Goal: Task Accomplishment & Management: Use online tool/utility

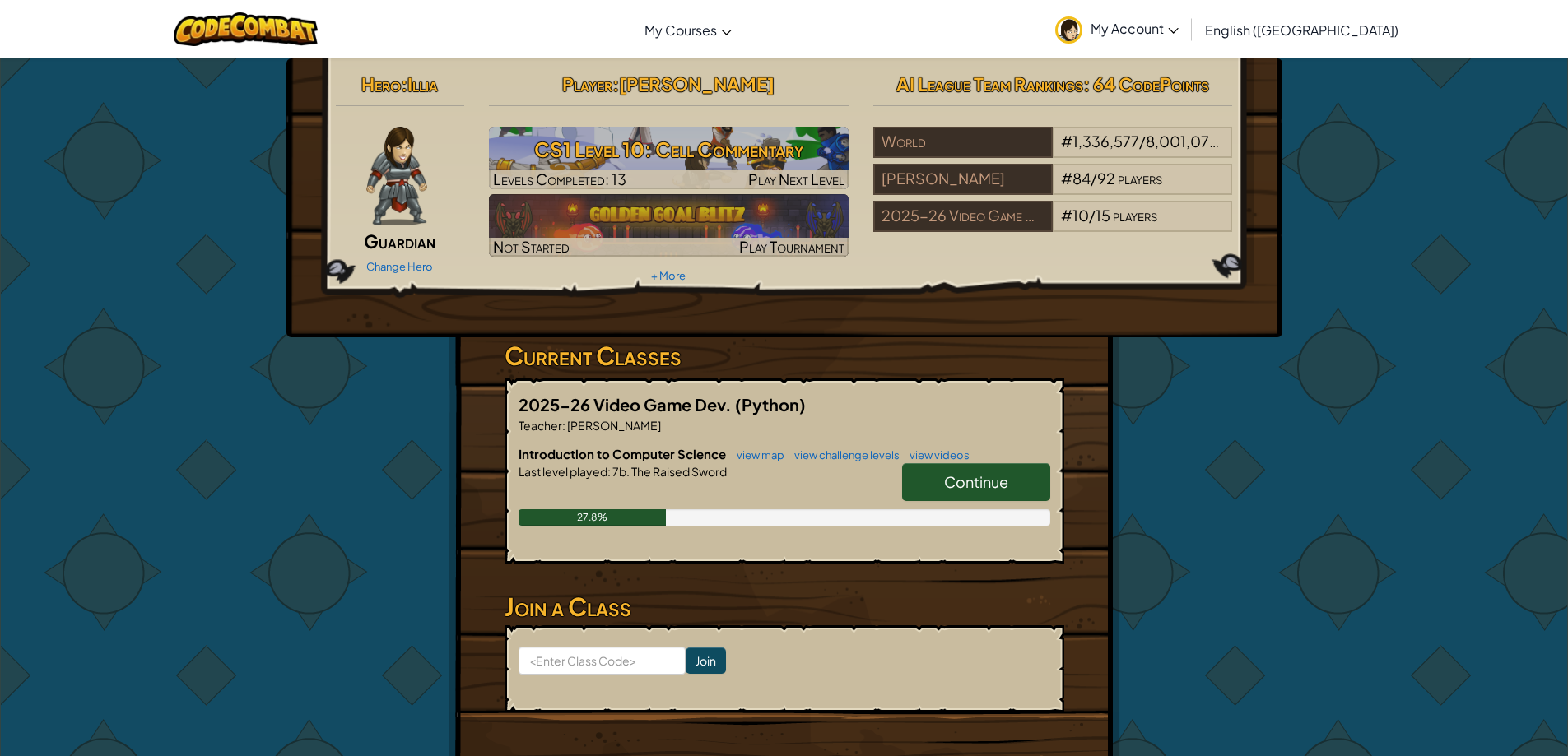
click at [995, 496] on link "Continue" at bounding box center [976, 482] width 148 height 37
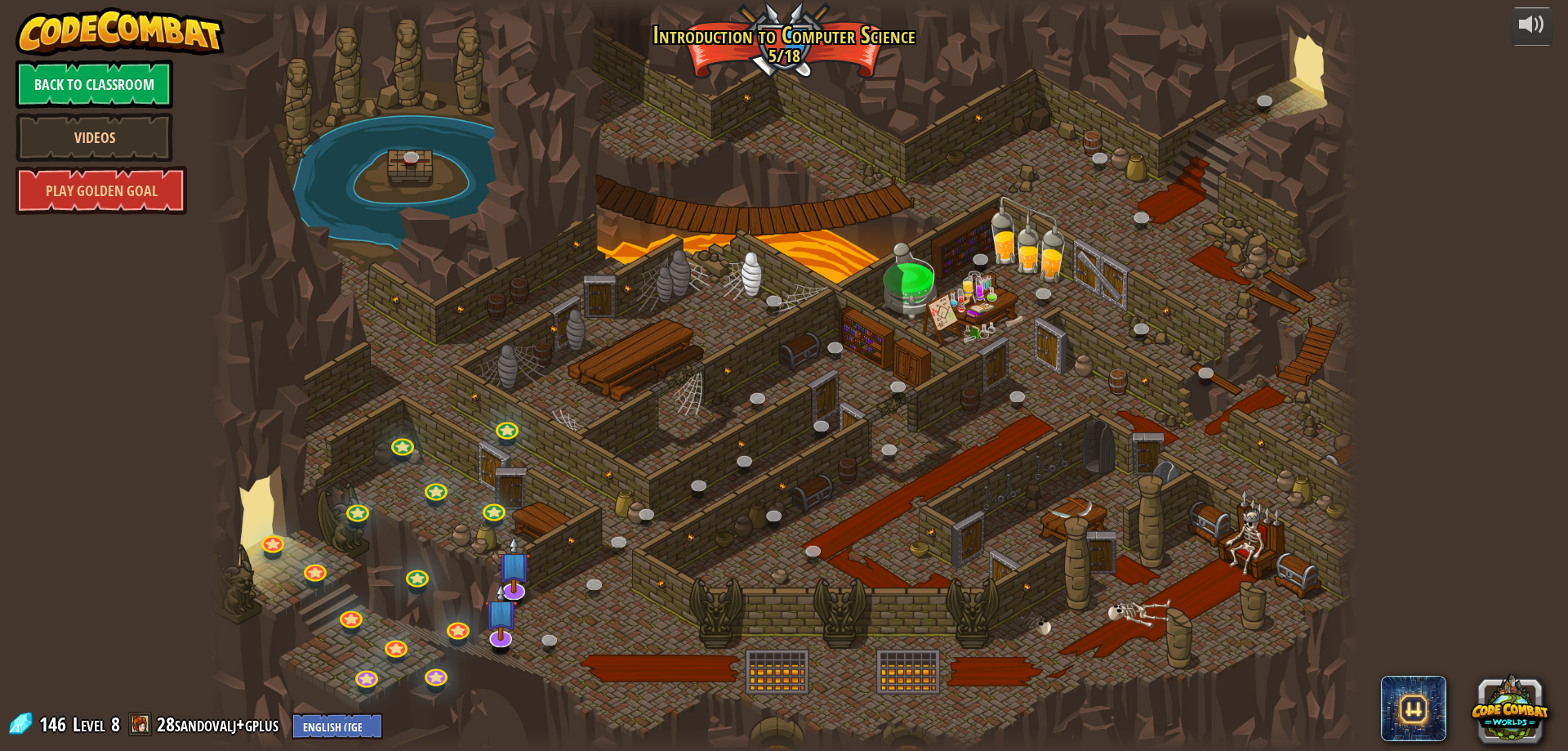
drag, startPoint x: 502, startPoint y: 613, endPoint x: 525, endPoint y: 609, distance: 23.3
drag, startPoint x: 525, startPoint y: 609, endPoint x: 833, endPoint y: 547, distance: 314.2
click at [955, 546] on div at bounding box center [784, 375] width 1148 height 751
click at [511, 624] on img at bounding box center [502, 599] width 34 height 77
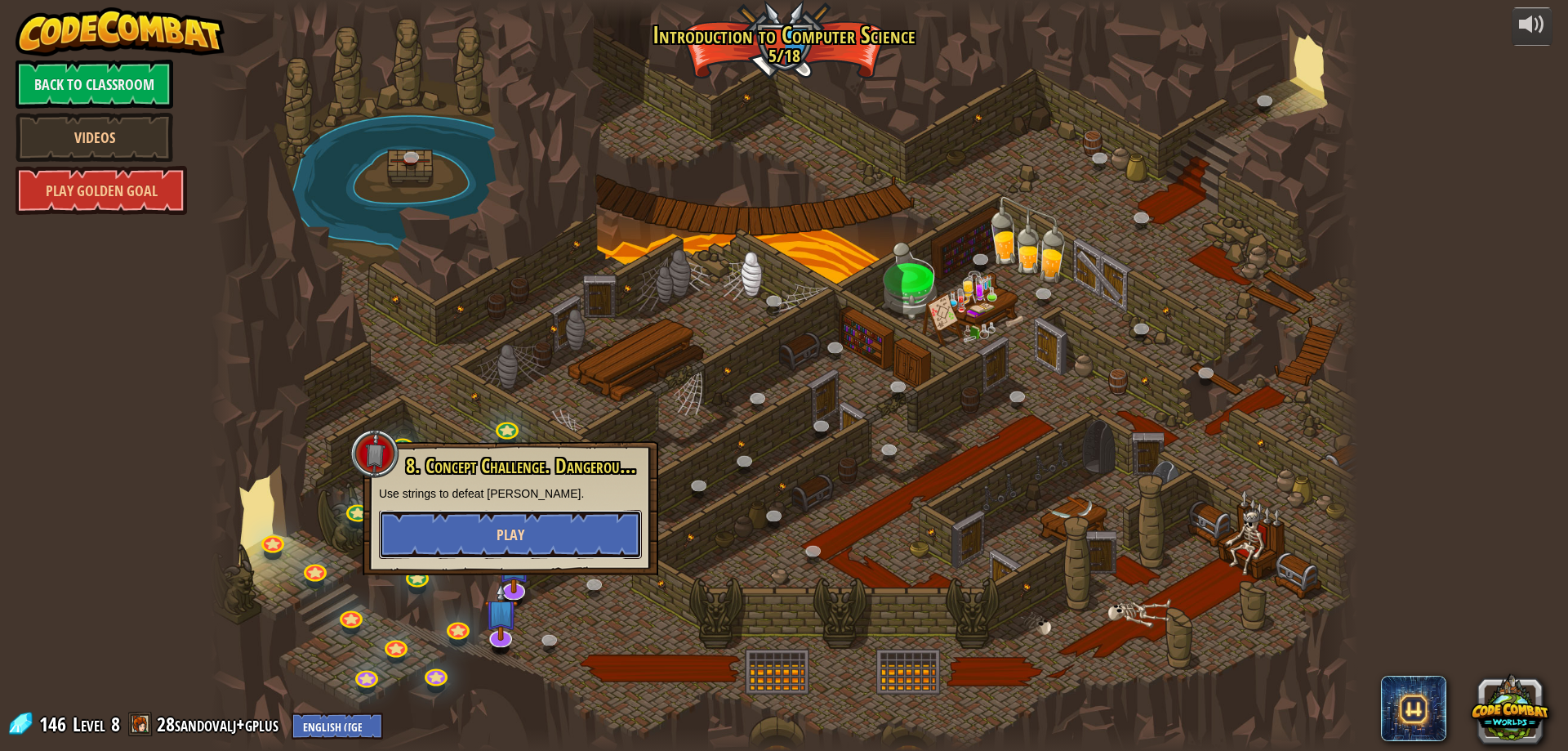
click at [568, 552] on button "Play" at bounding box center [510, 535] width 263 height 49
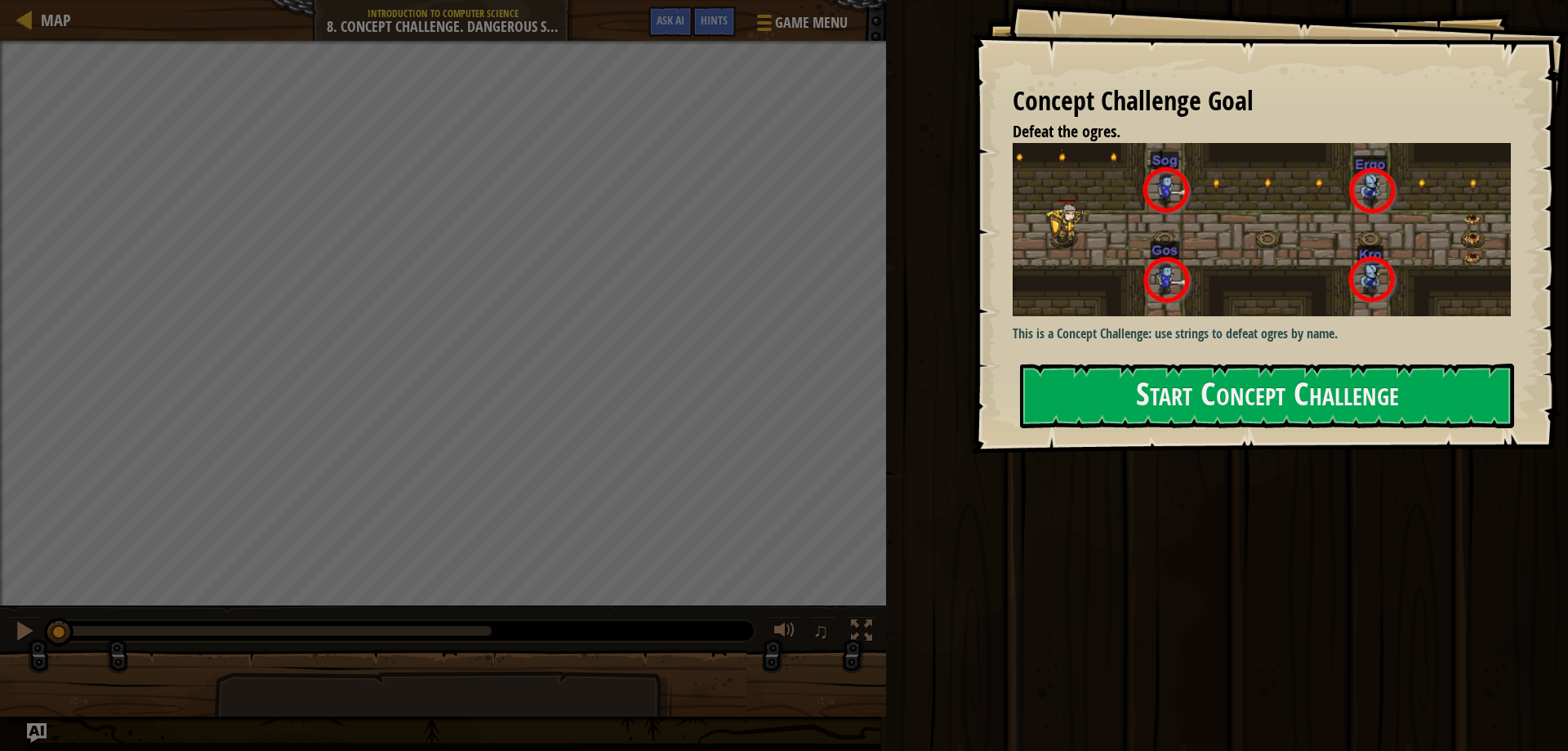
click at [1313, 433] on div "Concept Challenge Goal Defeat the ogres. This is a Concept Challenge: use strin…" at bounding box center [1270, 226] width 596 height 454
click at [1330, 406] on button "Start Concept Challenge" at bounding box center [1267, 395] width 494 height 64
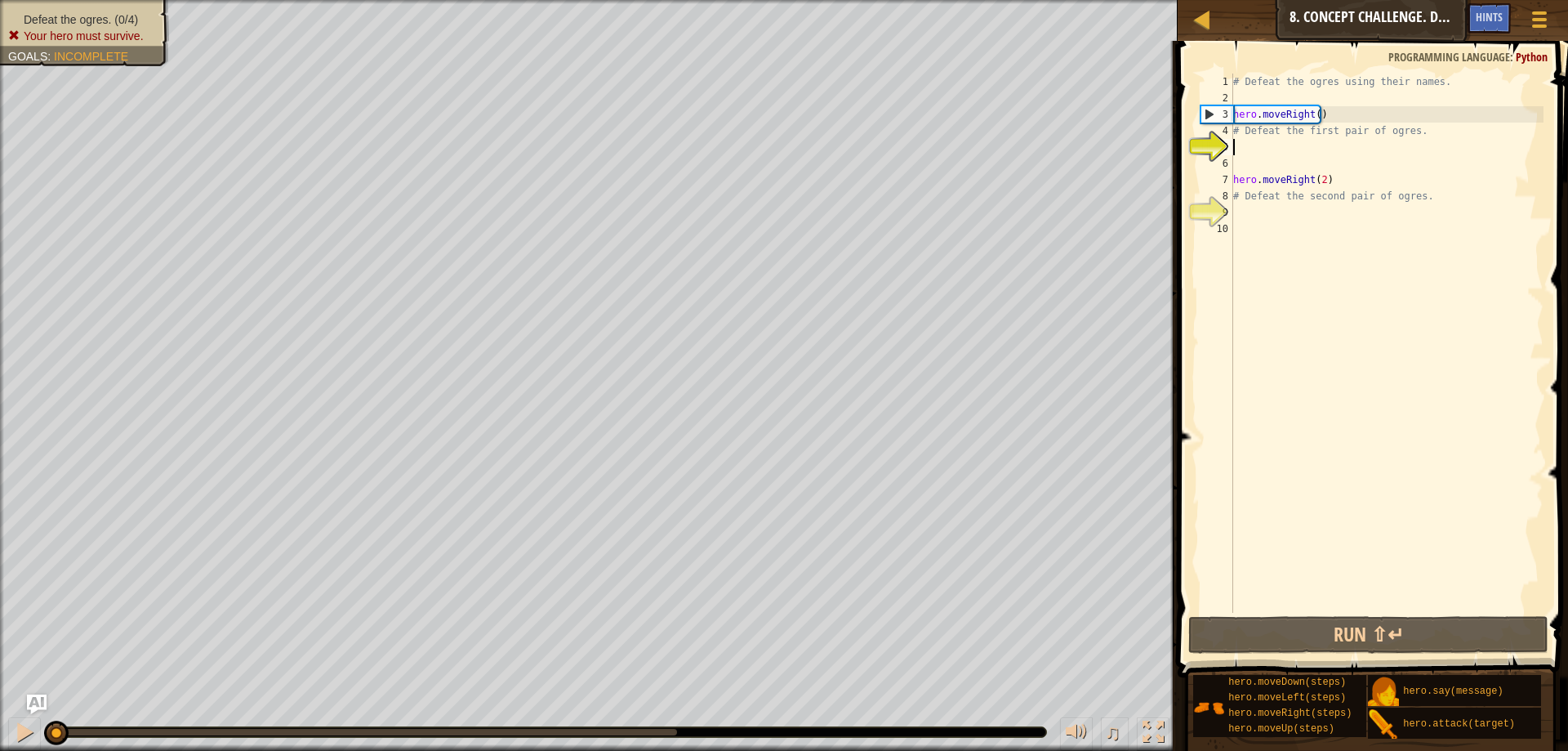
scroll to position [8, 0]
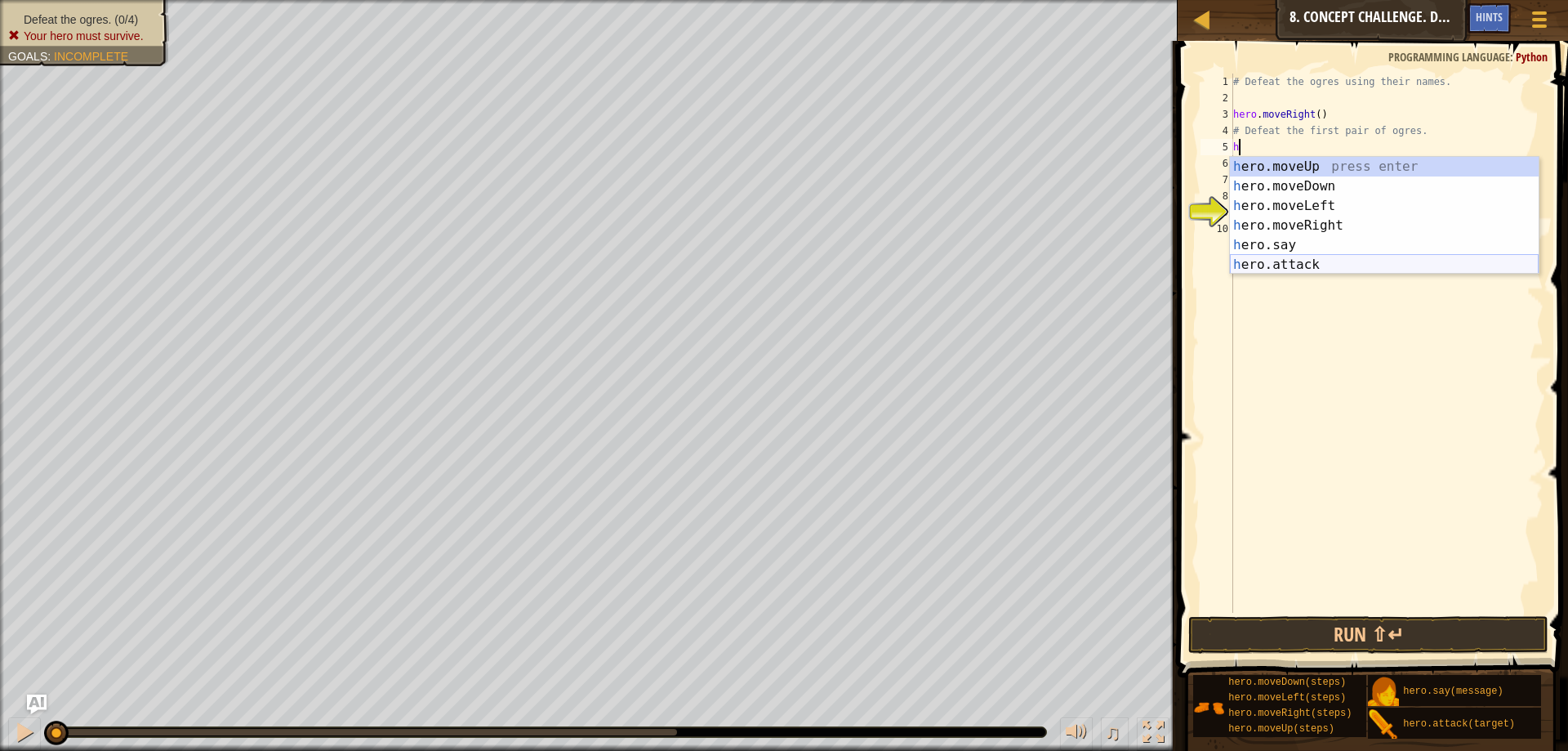
click at [1324, 260] on div "h ero.moveUp press enter h ero.moveDown press enter h ero.moveLeft press enter …" at bounding box center [1385, 236] width 309 height 157
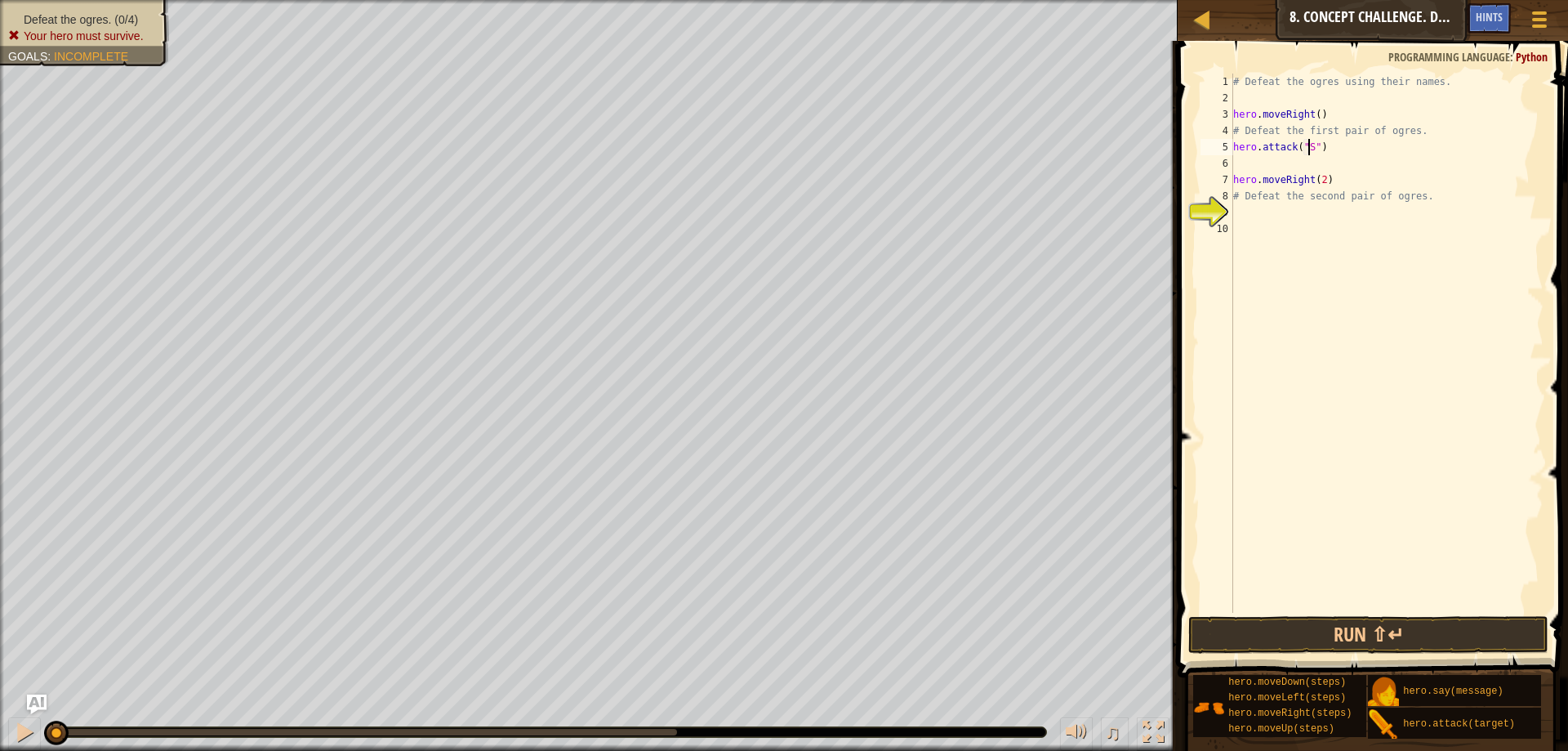
type textarea "hero.attack("Sog")"
click at [1316, 171] on div "# Defeat the ogres using their names. hero . moveRight ( ) # Defeat the first p…" at bounding box center [1386, 359] width 313 height 572
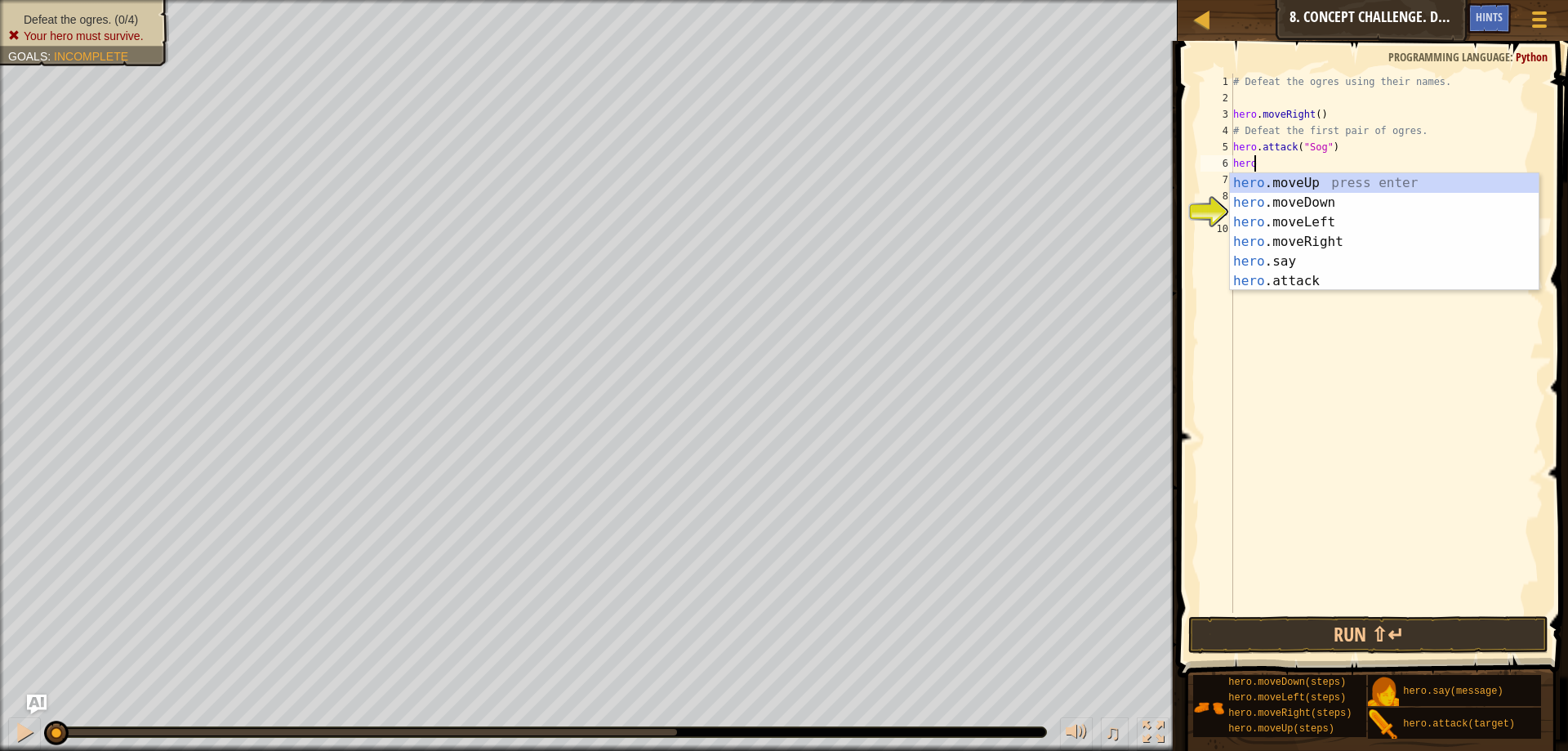
scroll to position [8, 1]
click at [1310, 278] on div "hero .moveUp press enter hero .moveDown press enter hero .moveLeft press enter …" at bounding box center [1385, 252] width 309 height 157
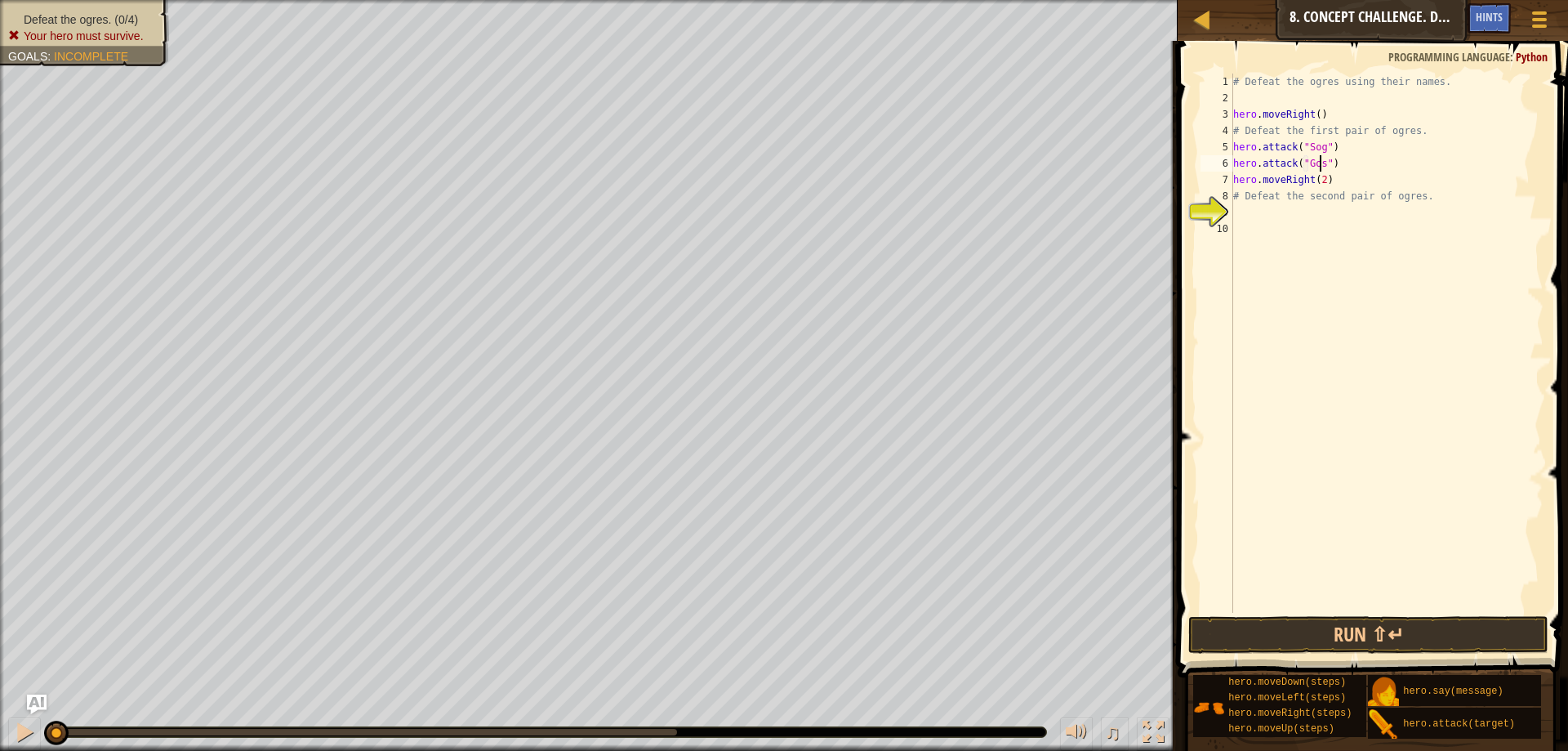
scroll to position [8, 7]
type textarea "# Defeat the second pair of ogres."
type textarea "hero.attack("Ergo")"
type textarea "hero.attack("Kro")"
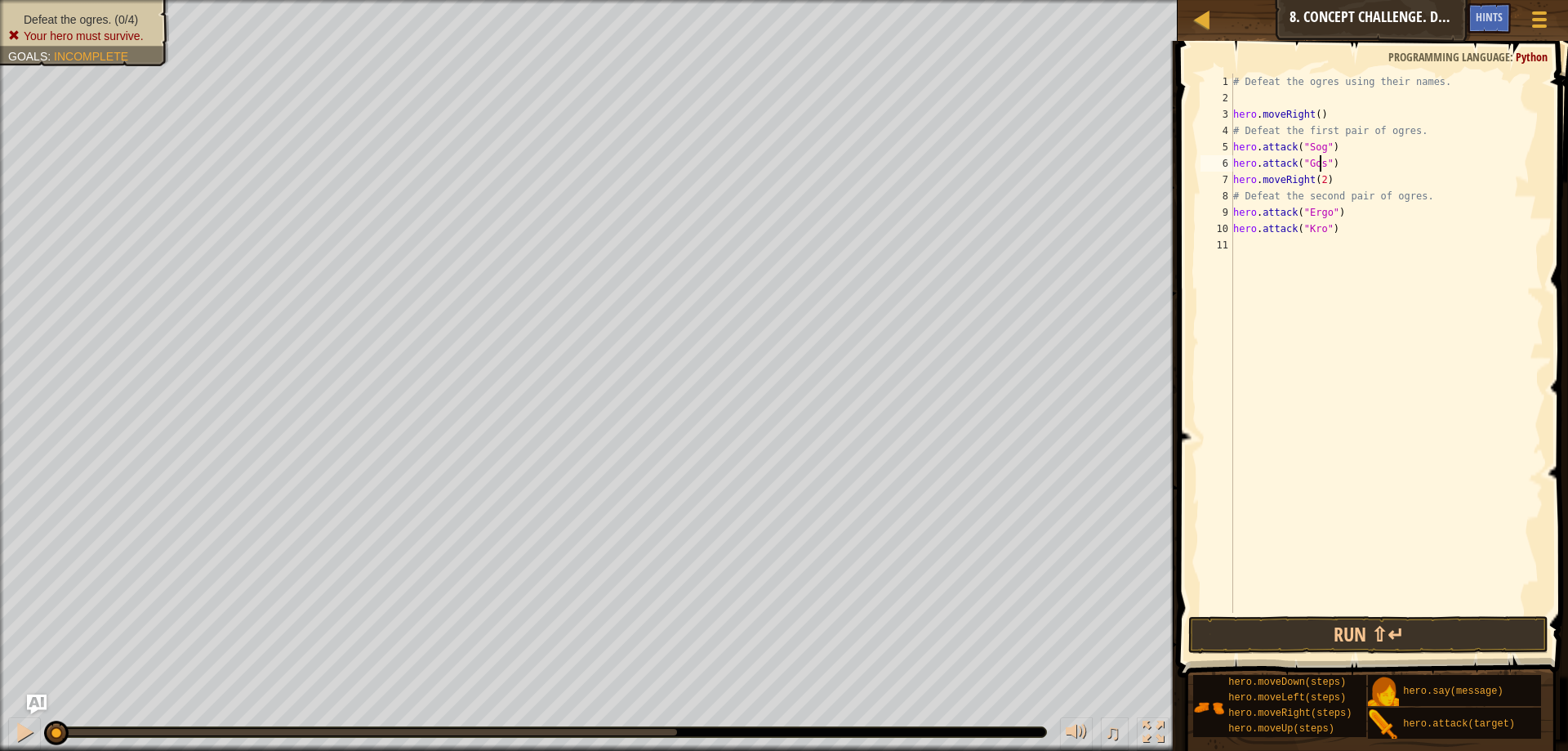
scroll to position [8, 0]
type textarea "hero.attack("Gos")"
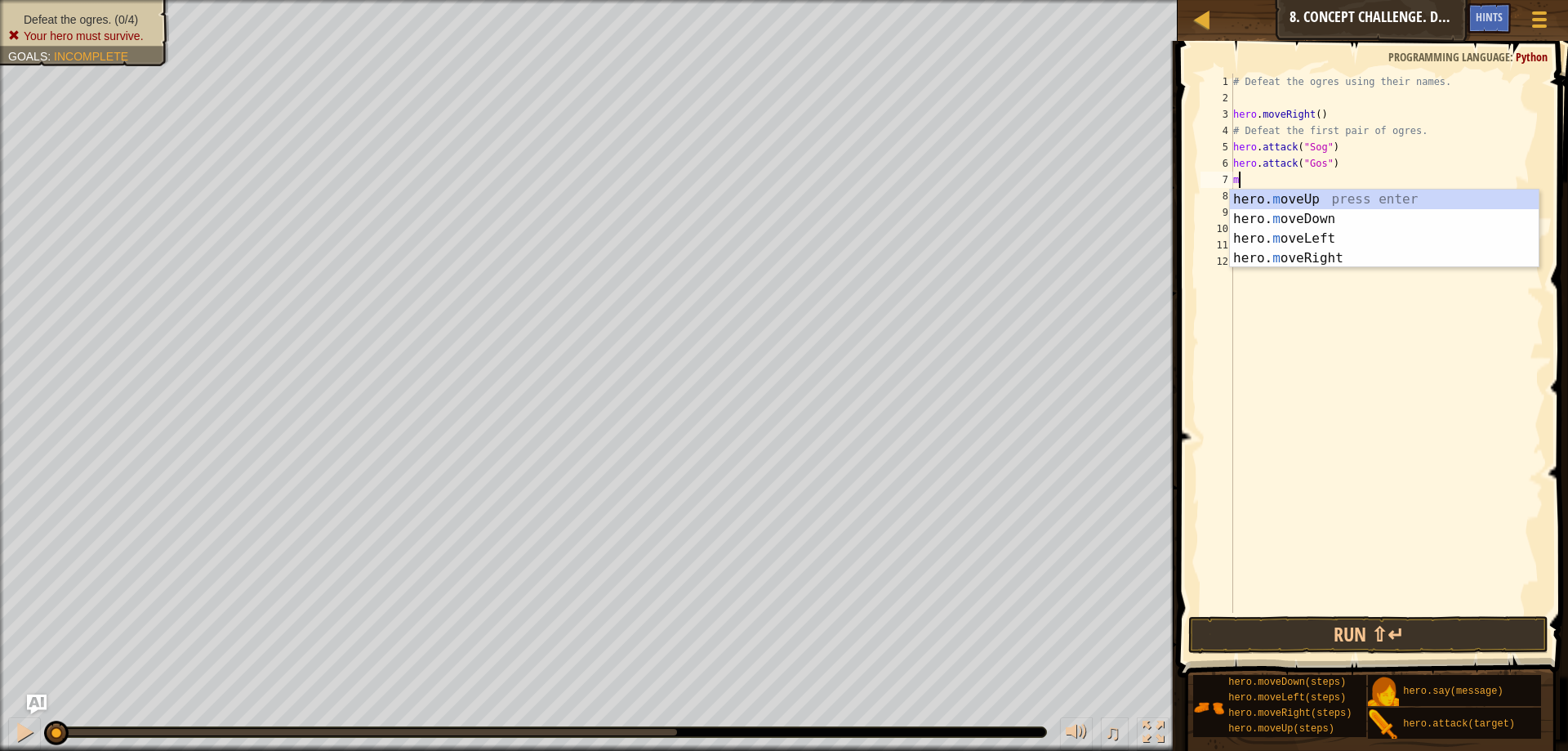
type textarea "move"
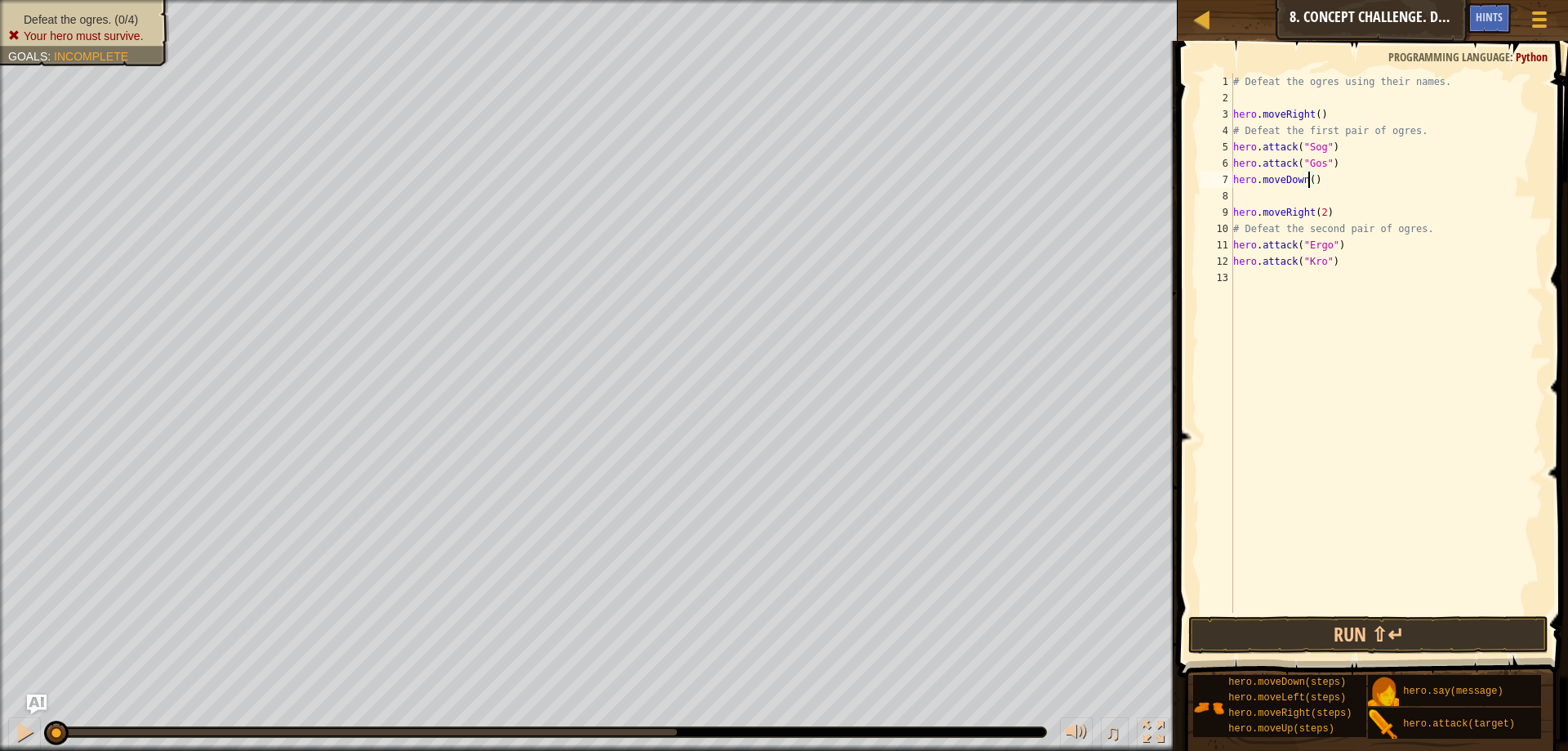
type textarea "hero.moveDown(1)"
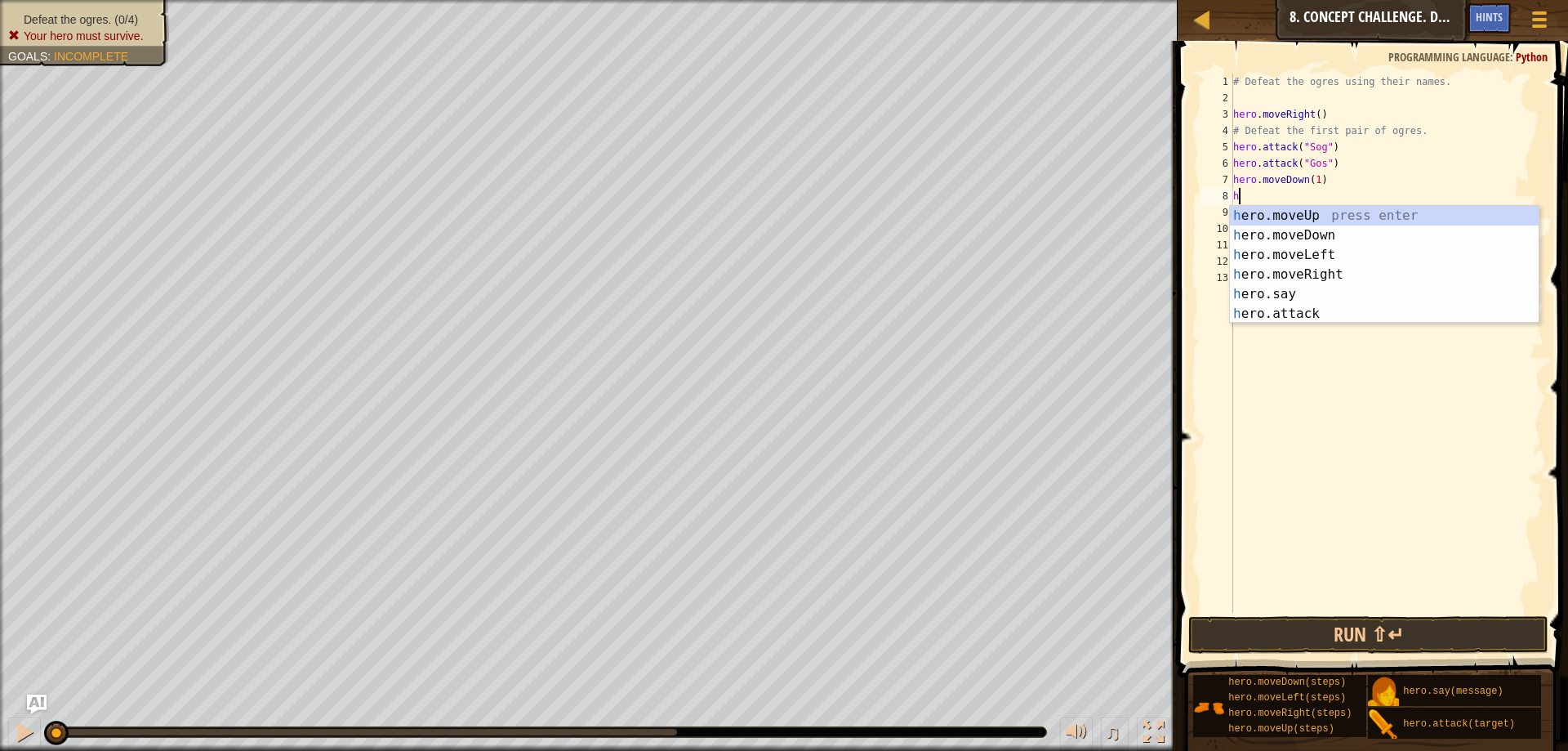
type textarea "hero"
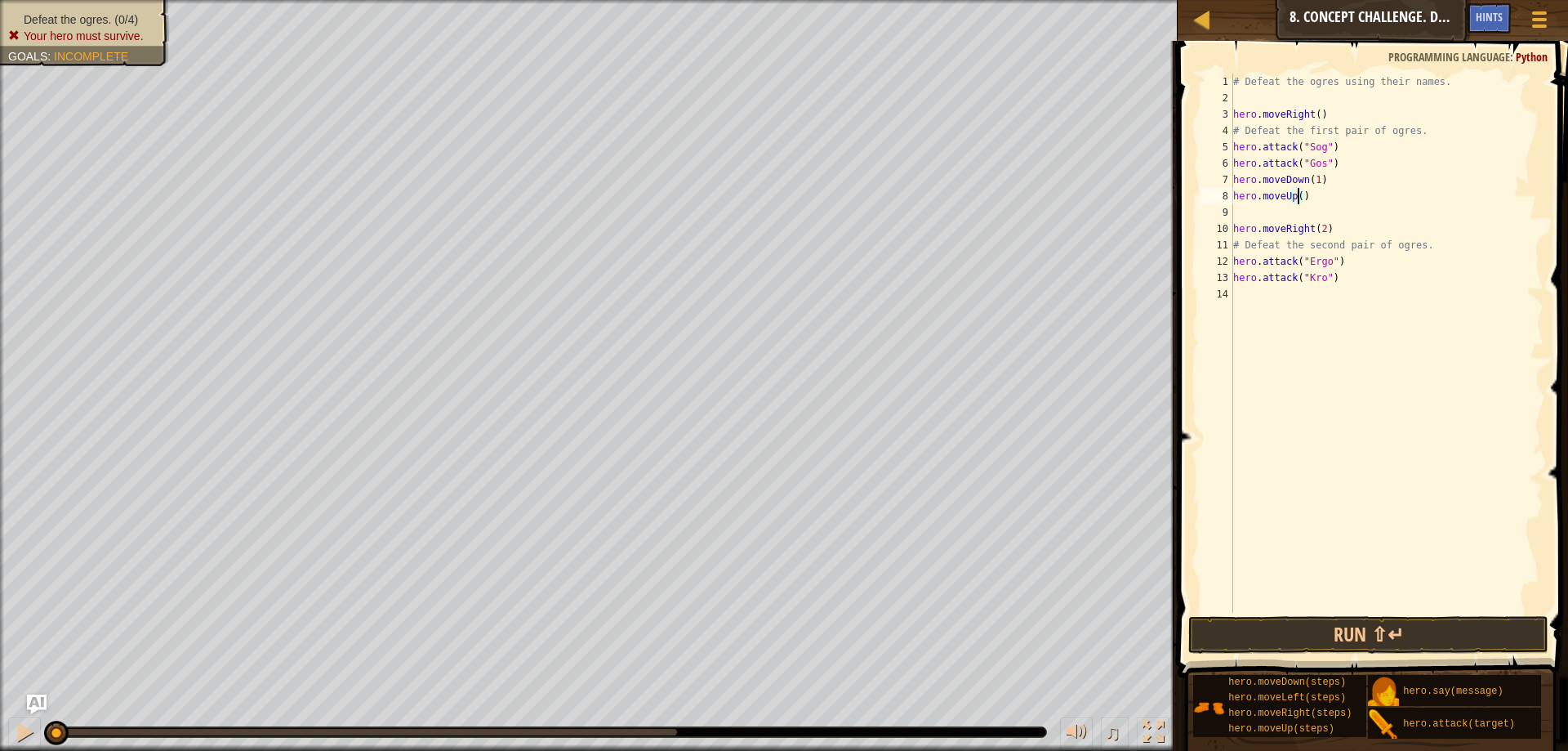
type textarea "hero.moveUp(1)"
type textarea "hero.attack("Kro")"
type textarea "hero"
type textarea "hero.moveDown(1)"
click at [1447, 628] on button "Run ⇧↵" at bounding box center [1369, 634] width 361 height 37
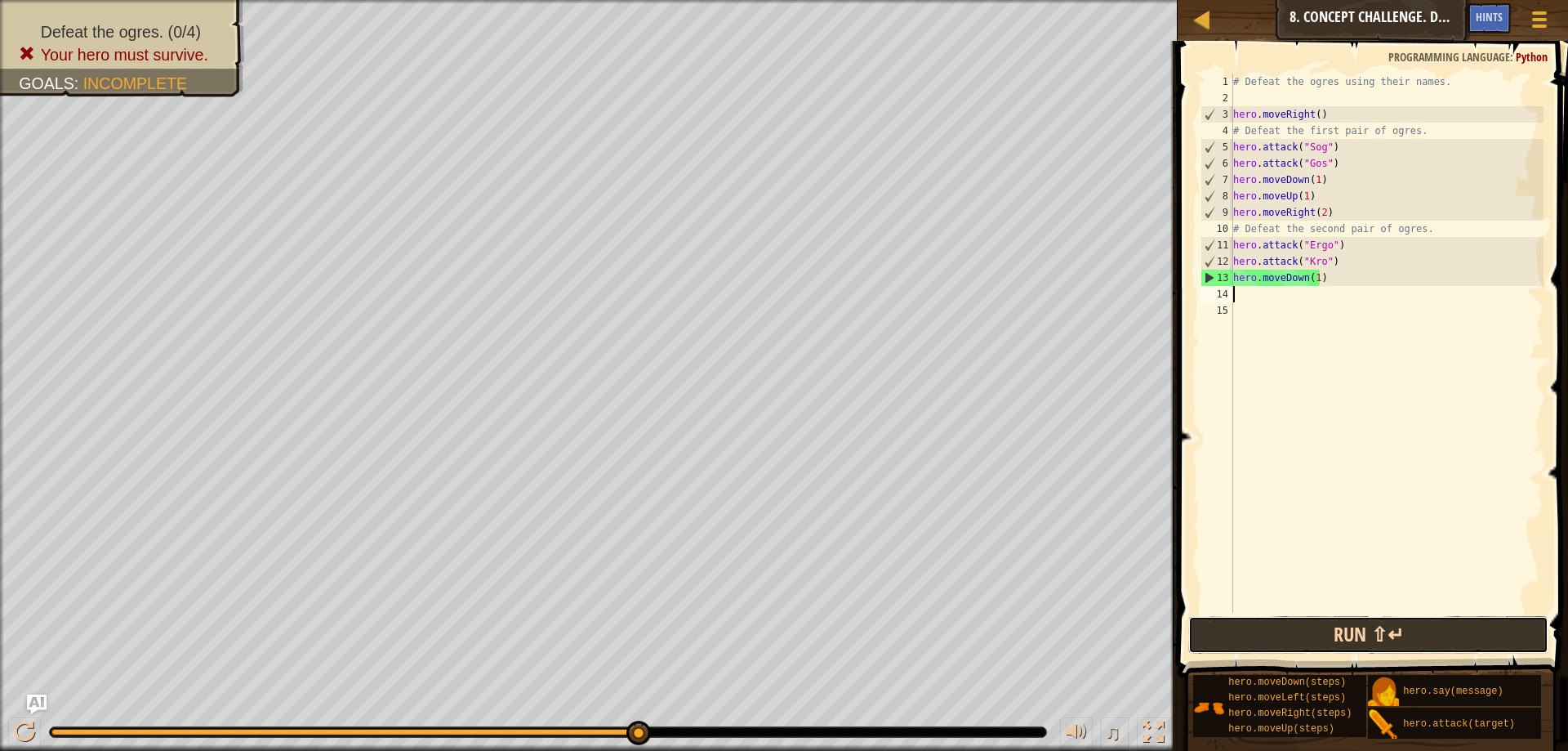
click at [1447, 628] on button "Run ⇧↵" at bounding box center [1369, 634] width 361 height 37
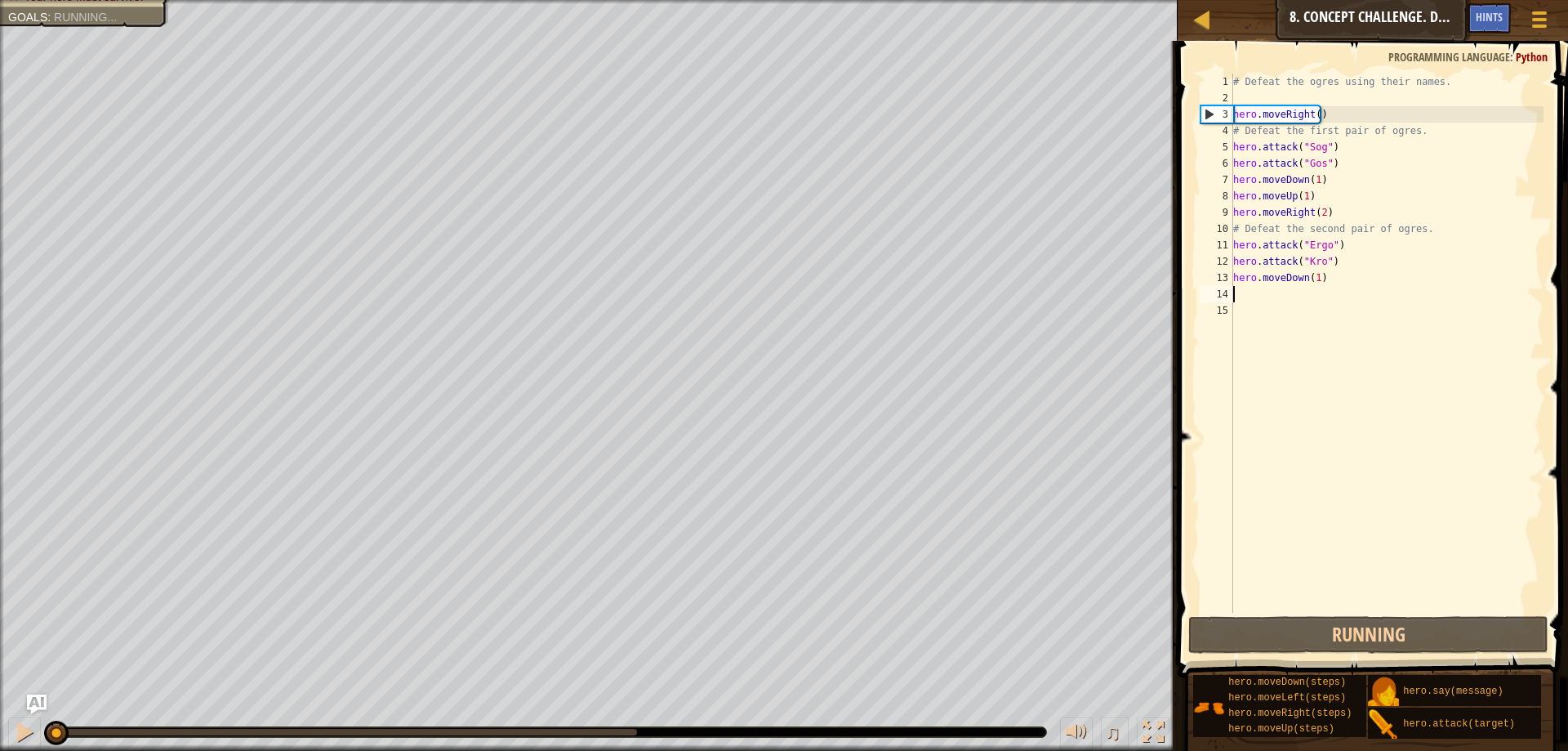
click at [1349, 152] on div "# Defeat the ogres using their names. hero . moveRight ( ) # Defeat the first p…" at bounding box center [1386, 359] width 313 height 572
type textarea "hero.attack("Sog")"
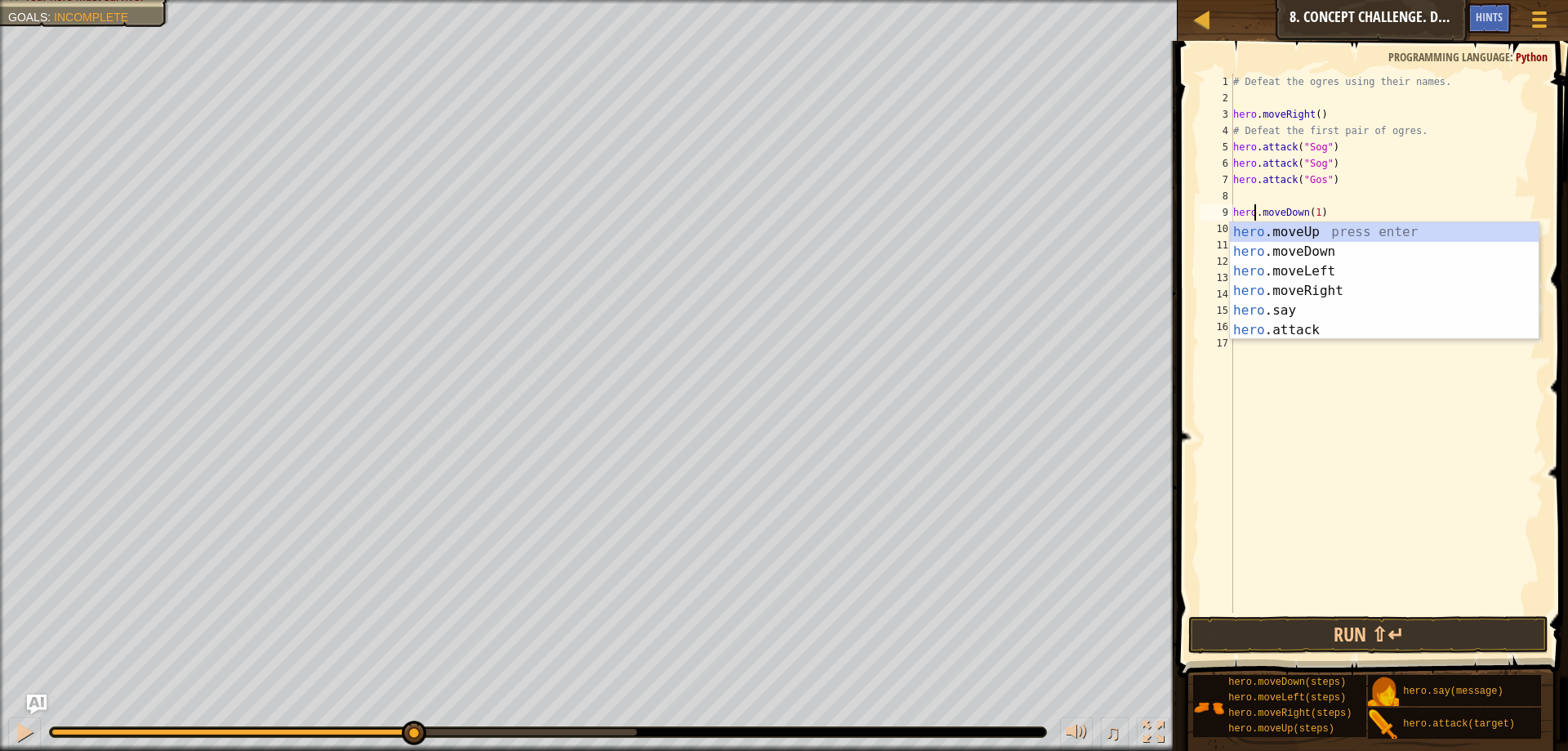
scroll to position [8, 2]
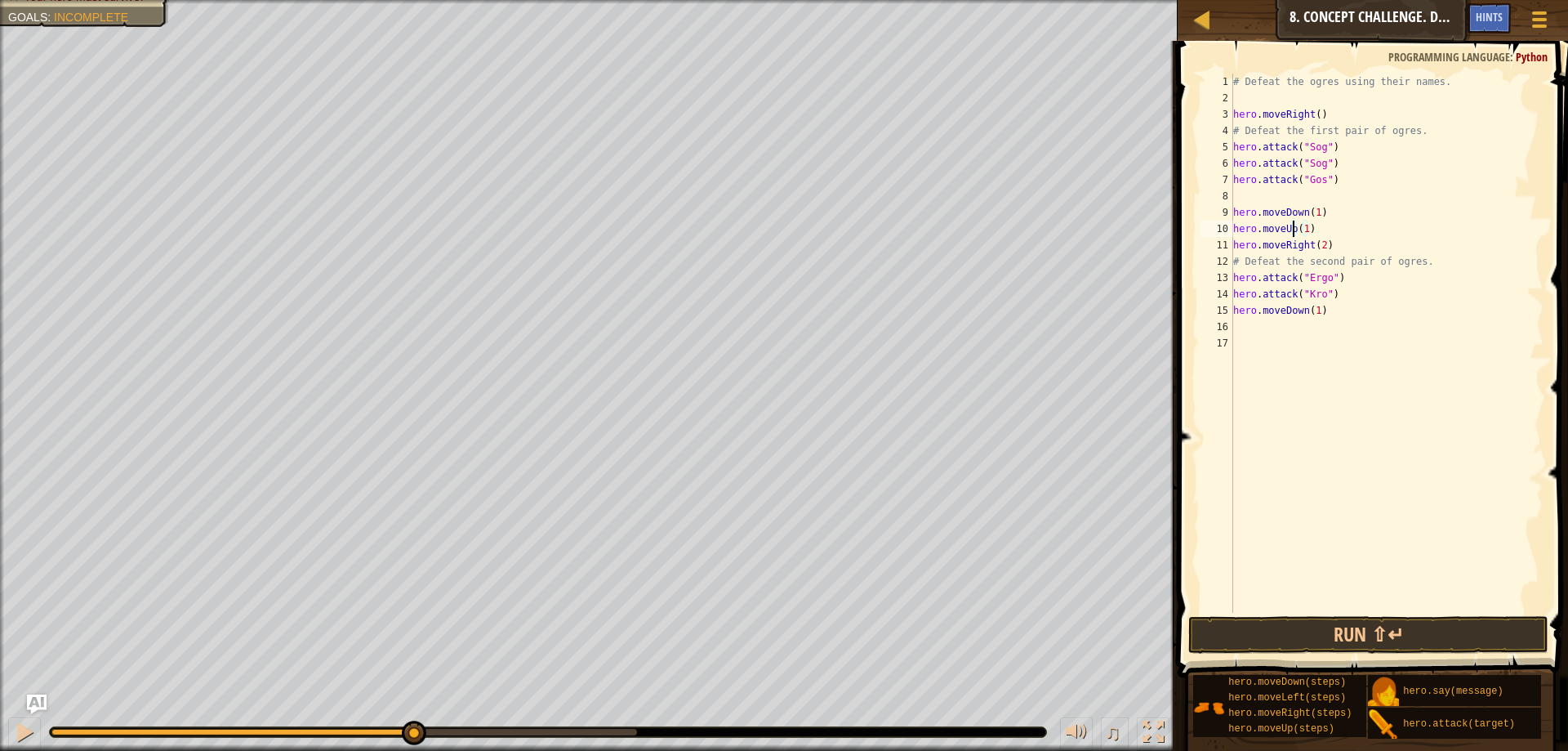
type textarea "hero.moveDown(1)"
type textarea "hero.attack("Gos")"
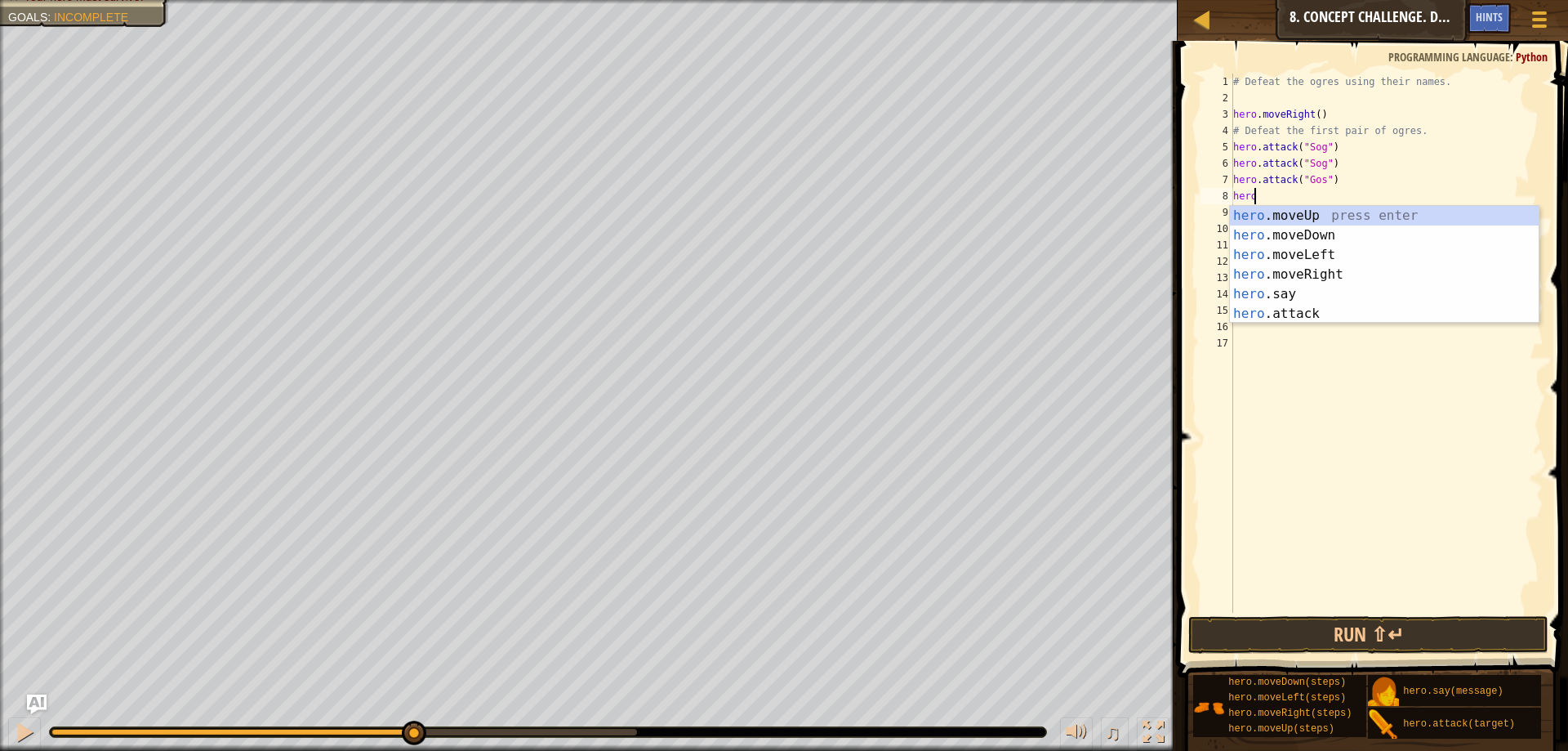
scroll to position [8, 1]
click at [1309, 314] on div "hero .moveUp press enter hero .moveDown press enter hero .moveLeft press enter …" at bounding box center [1385, 285] width 309 height 157
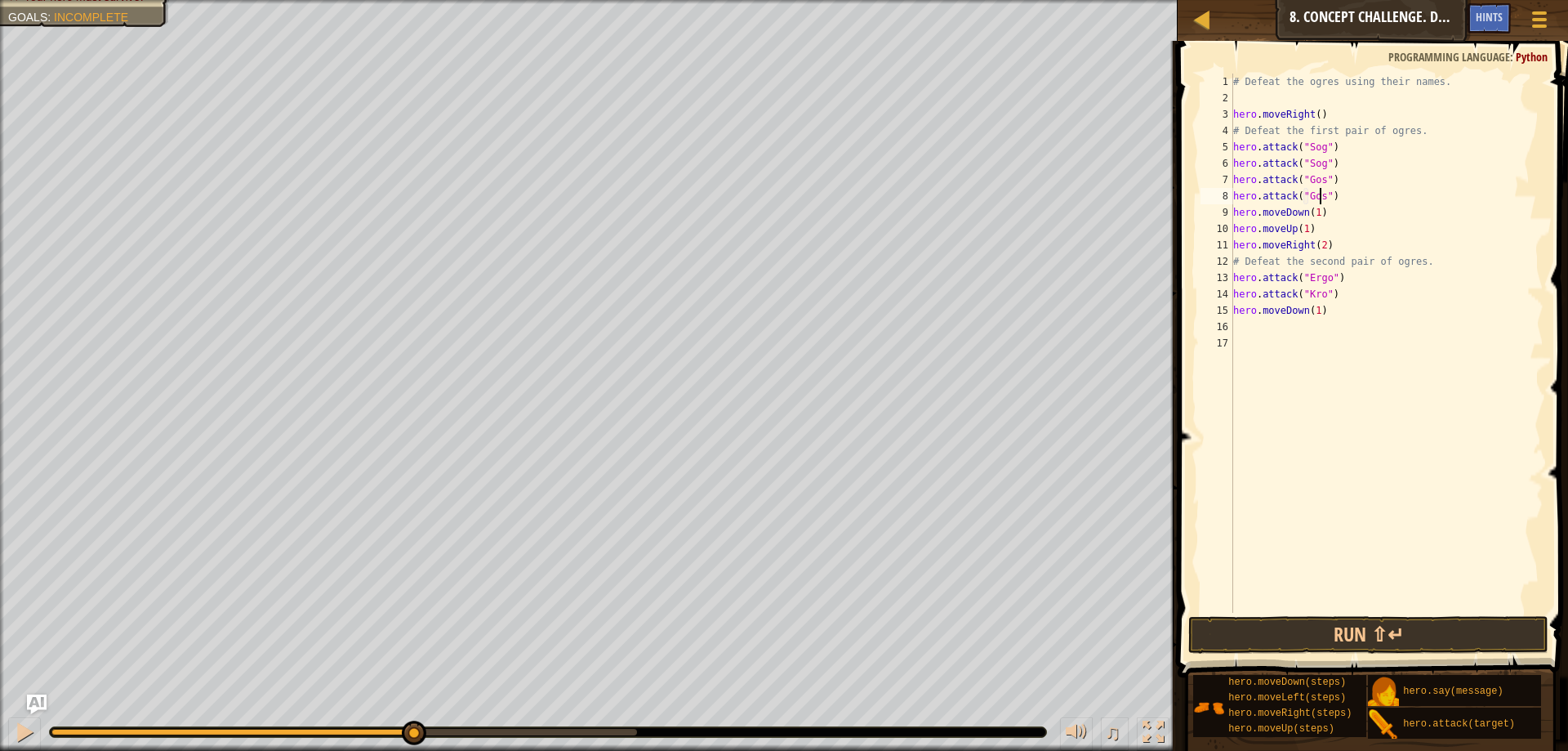
scroll to position [8, 7]
click at [1355, 279] on div "# Defeat the ogres using their names. hero . moveRight ( ) # Defeat the first p…" at bounding box center [1386, 359] width 313 height 572
type textarea "hero.attack("Ergo")"
type textarea "hero.attack("Kro")"
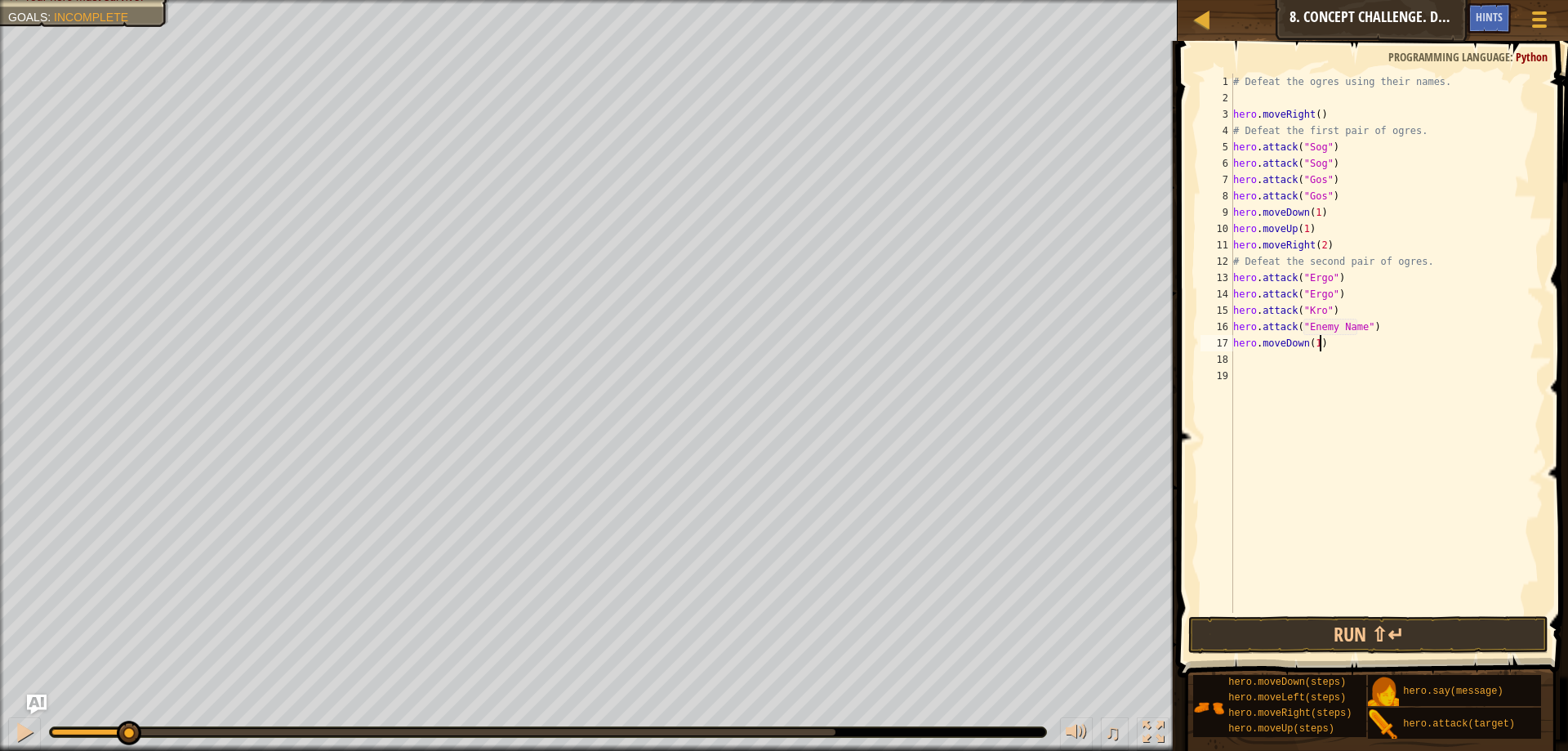
type textarea "hero.moveDown(1)"
type textarea "k"
type textarea "hero.attack("Kro")"
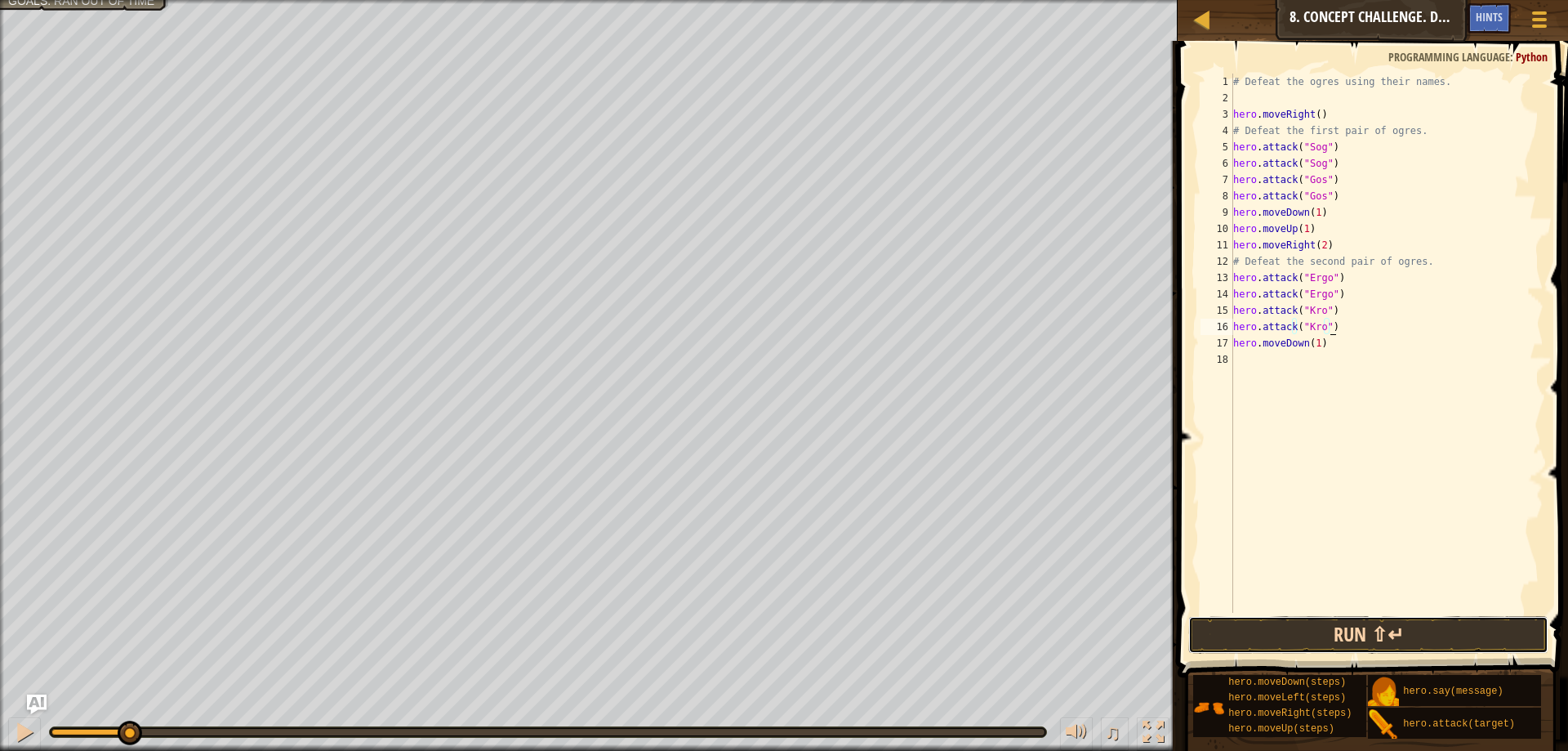
click at [1485, 649] on button "Run ⇧↵" at bounding box center [1369, 634] width 361 height 37
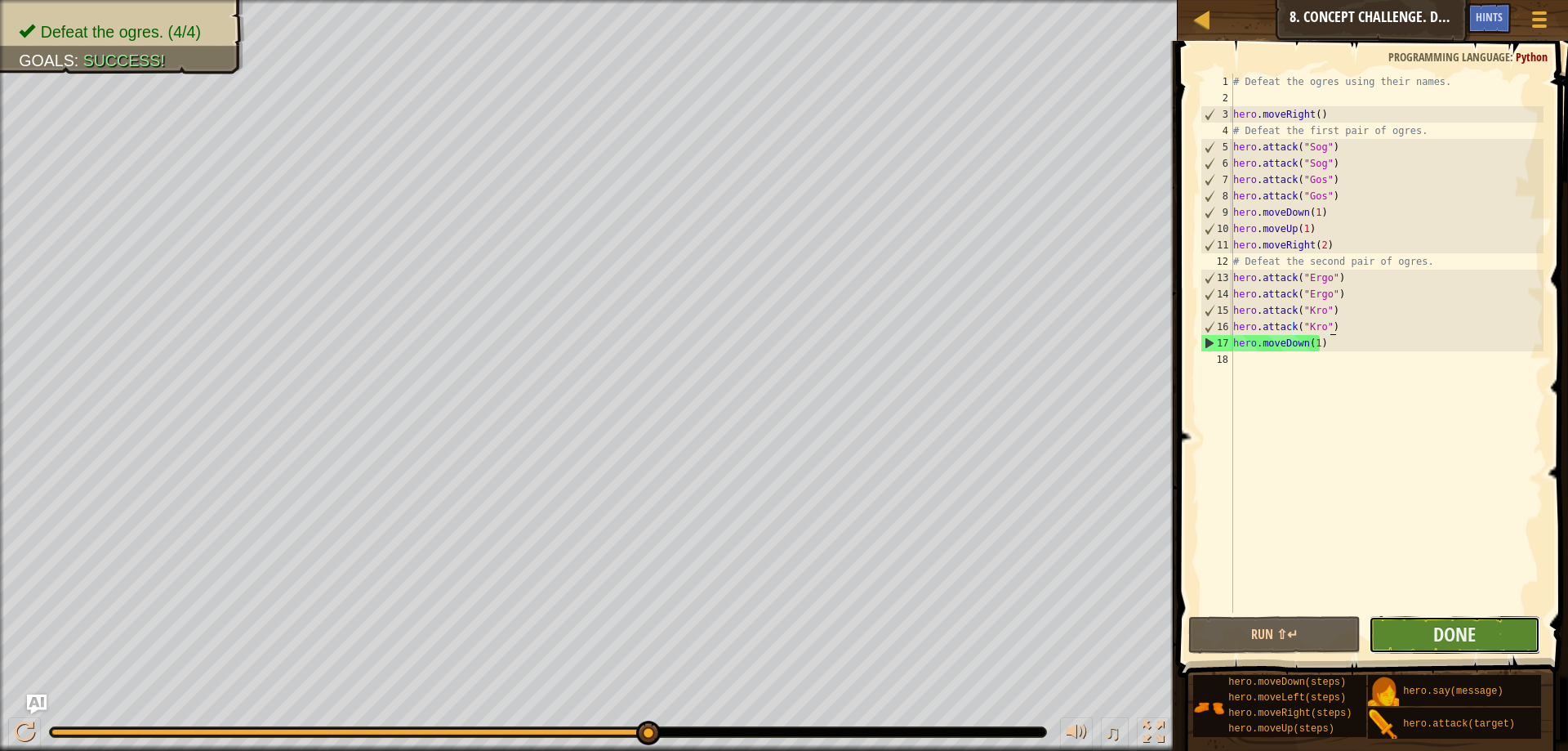
click at [1521, 621] on button "Done" at bounding box center [1454, 634] width 171 height 37
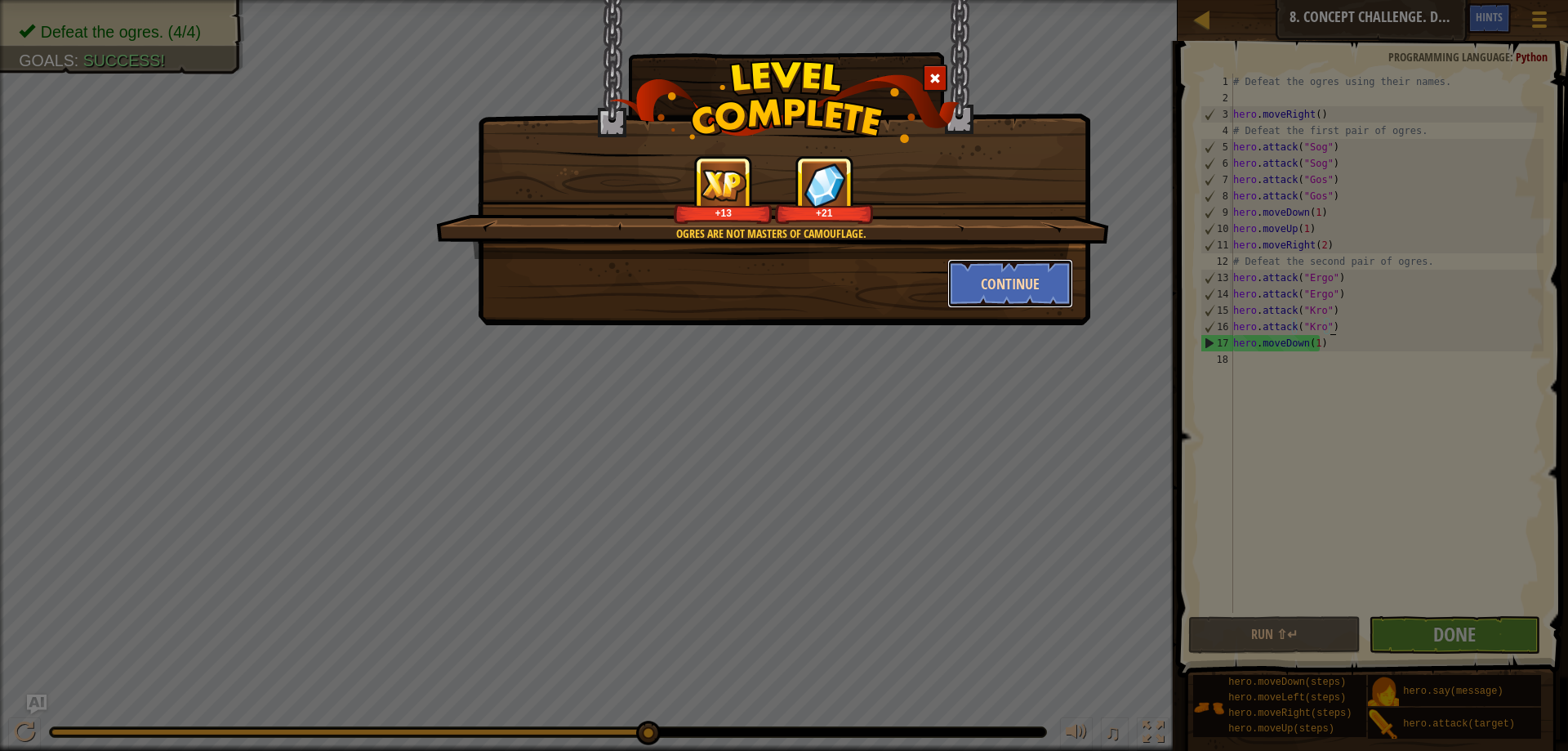
click at [1023, 286] on button "Continue" at bounding box center [1011, 284] width 127 height 49
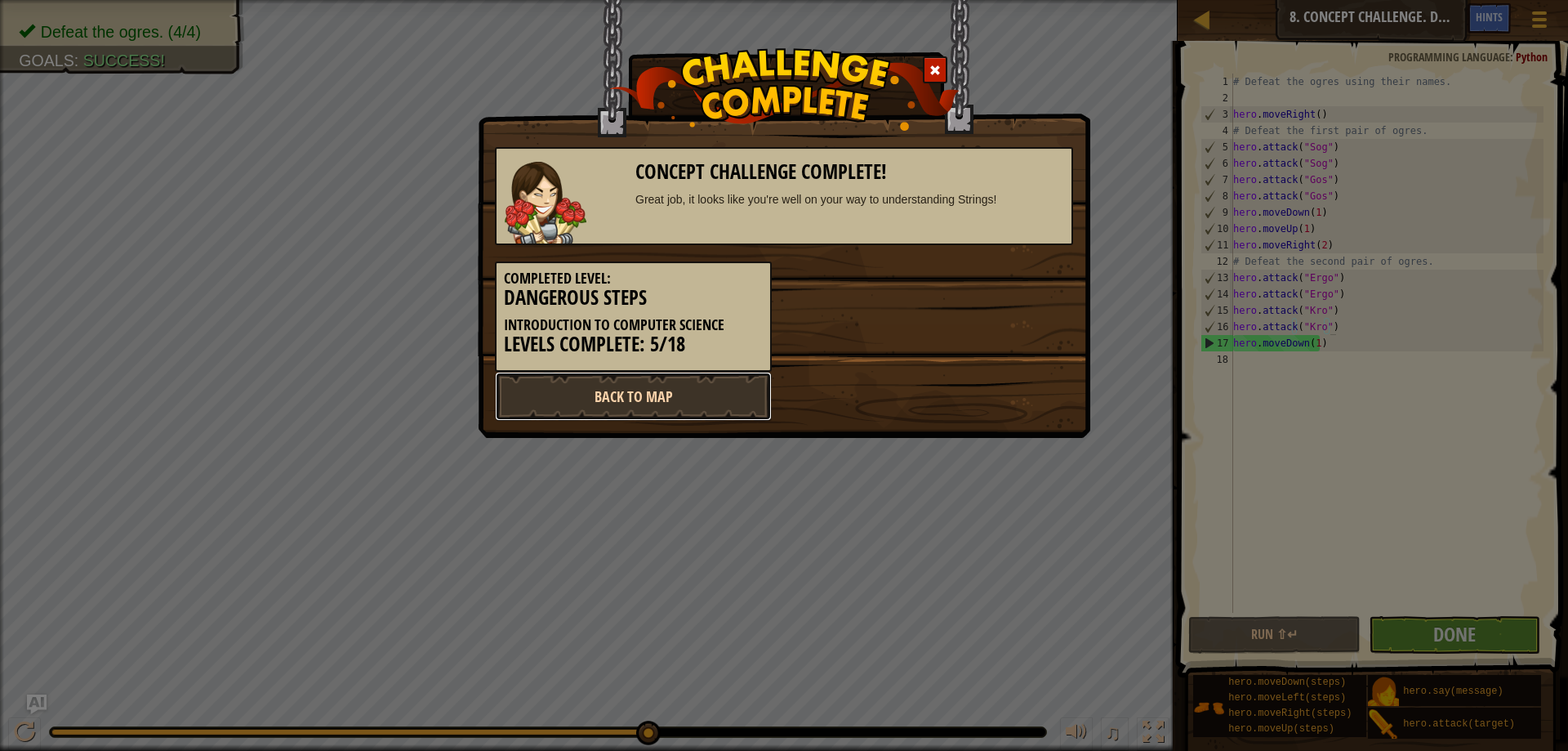
click at [666, 389] on link "Back to Map" at bounding box center [633, 396] width 277 height 49
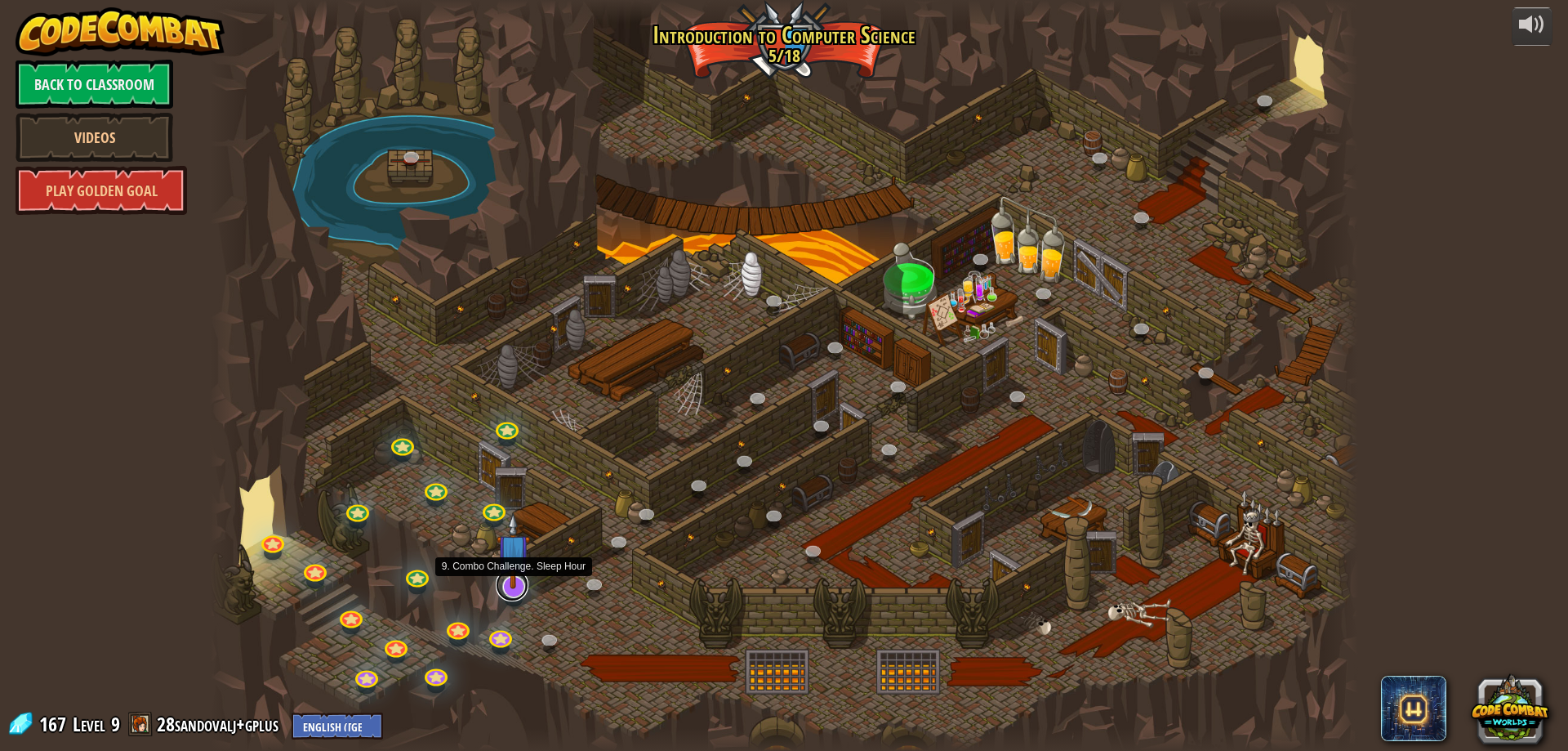
click at [513, 593] on link at bounding box center [512, 585] width 33 height 33
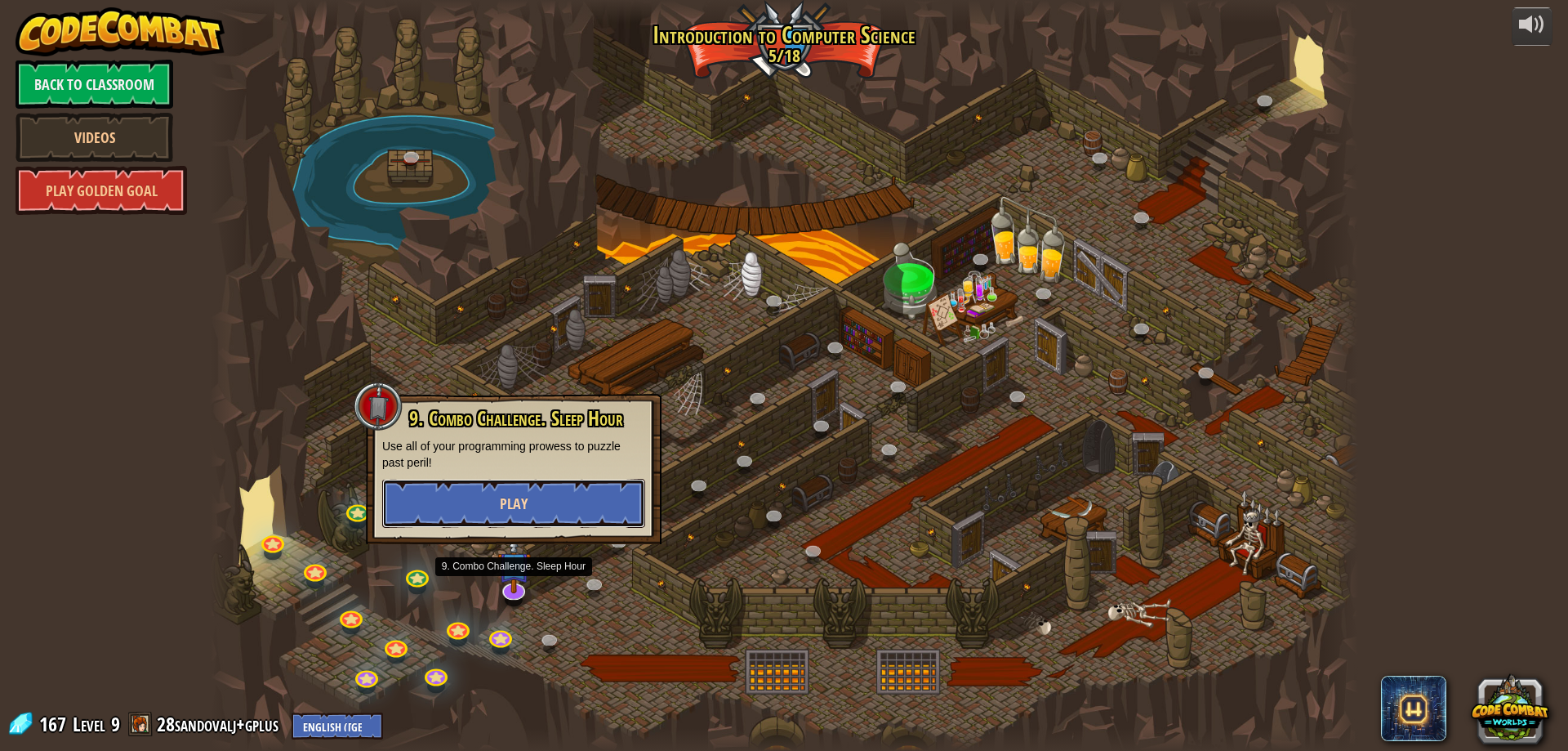
click at [472, 510] on button "Play" at bounding box center [513, 503] width 263 height 49
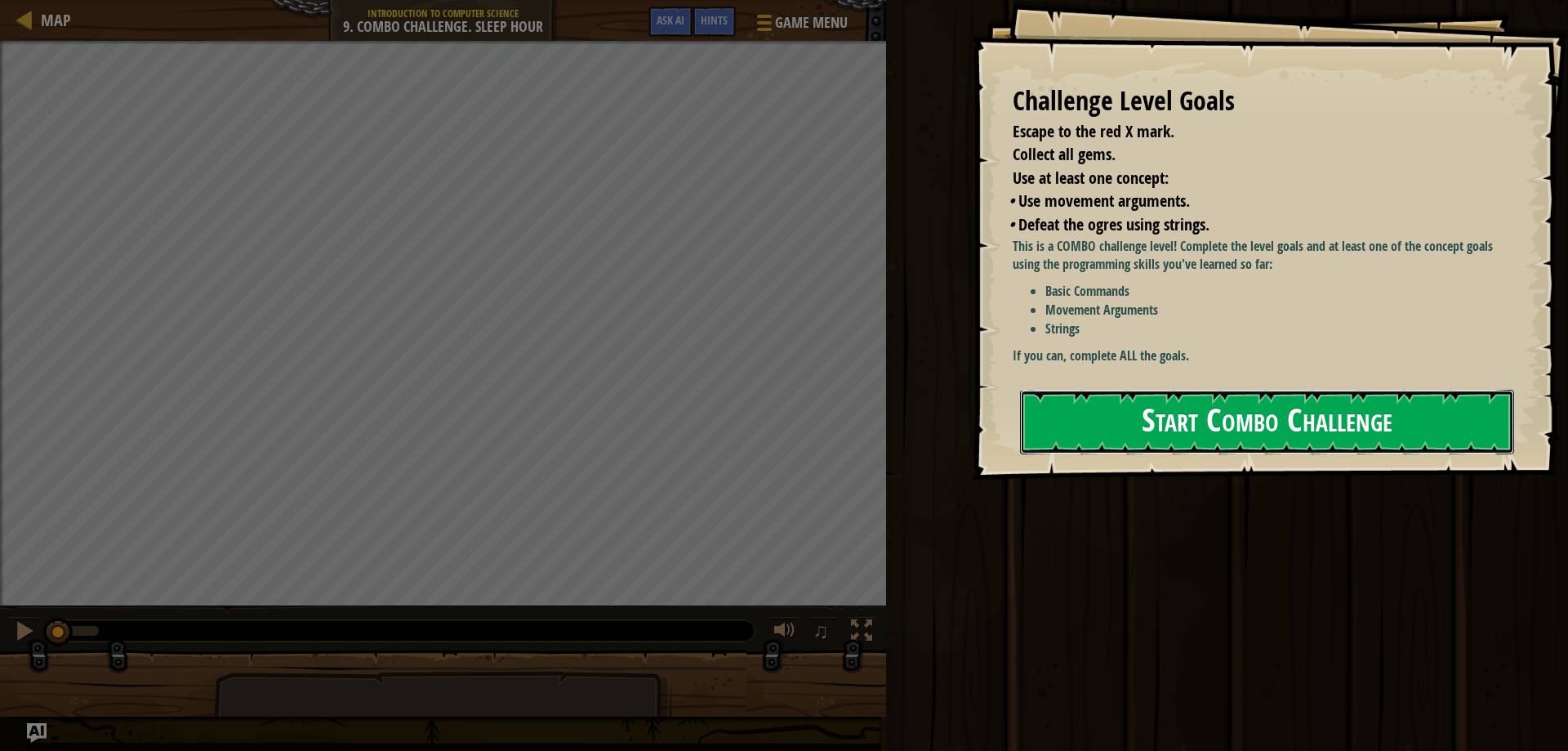
click at [1383, 389] on button "Start Combo Challenge" at bounding box center [1267, 422] width 494 height 64
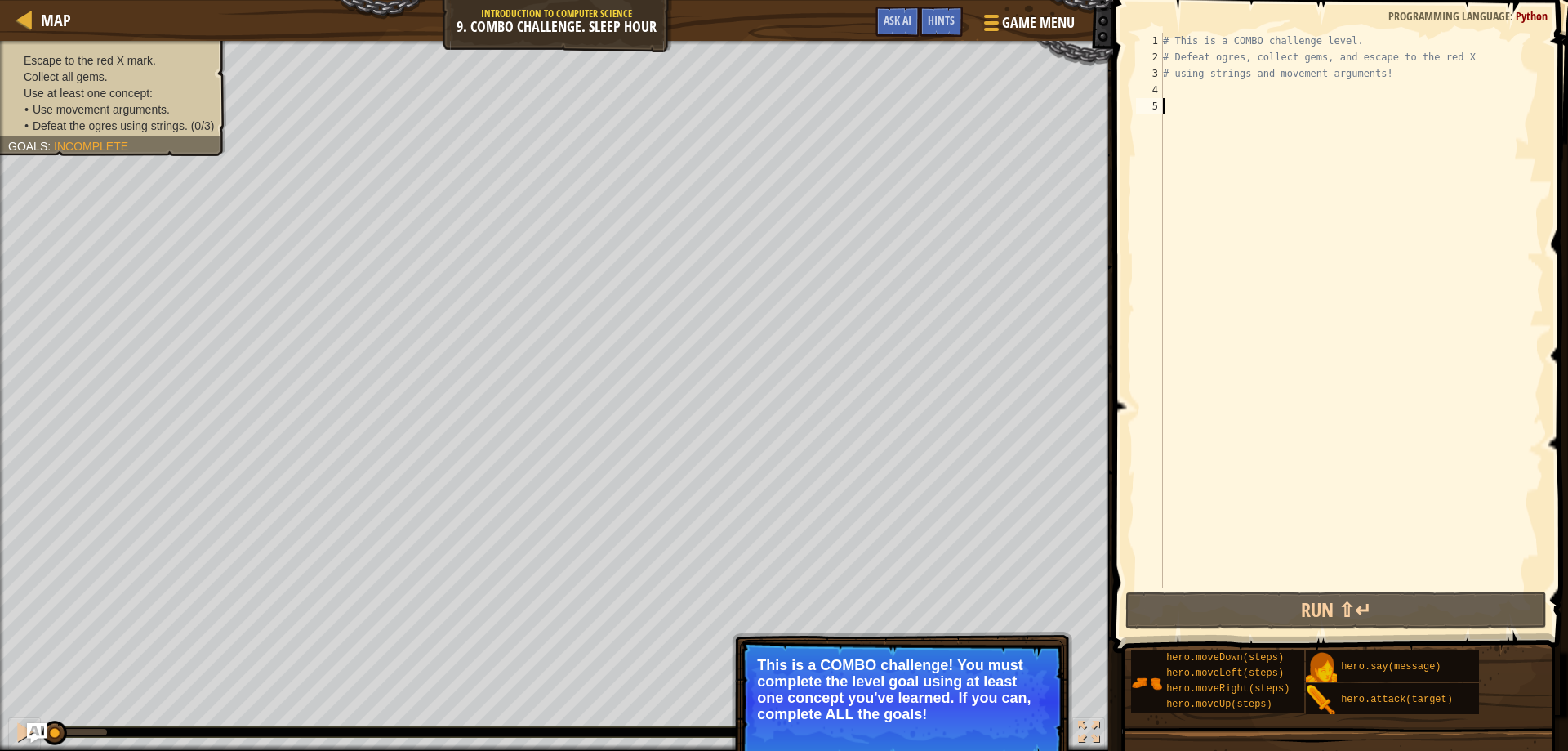
click at [952, 685] on p "This is a COMBO challenge! You must complete the level goal using at least one …" at bounding box center [902, 689] width 290 height 65
click at [973, 721] on p "This is a COMBO challenge! You must complete the level goal using at least one …" at bounding box center [902, 689] width 290 height 65
click at [1003, 727] on button "Continue" at bounding box center [1017, 736] width 68 height 21
click at [1004, 726] on button "Continue" at bounding box center [1017, 736] width 68 height 21
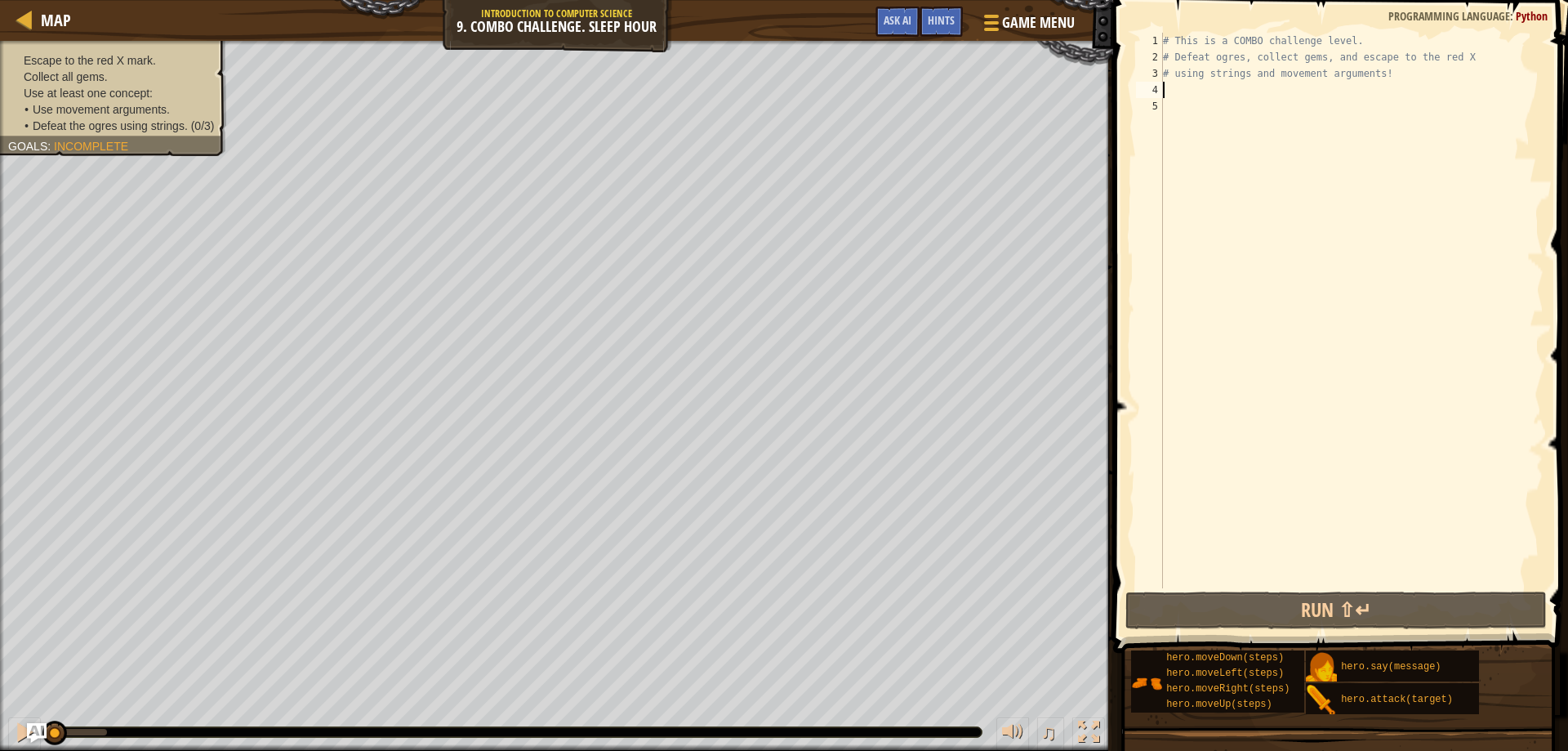
type textarea "ero"
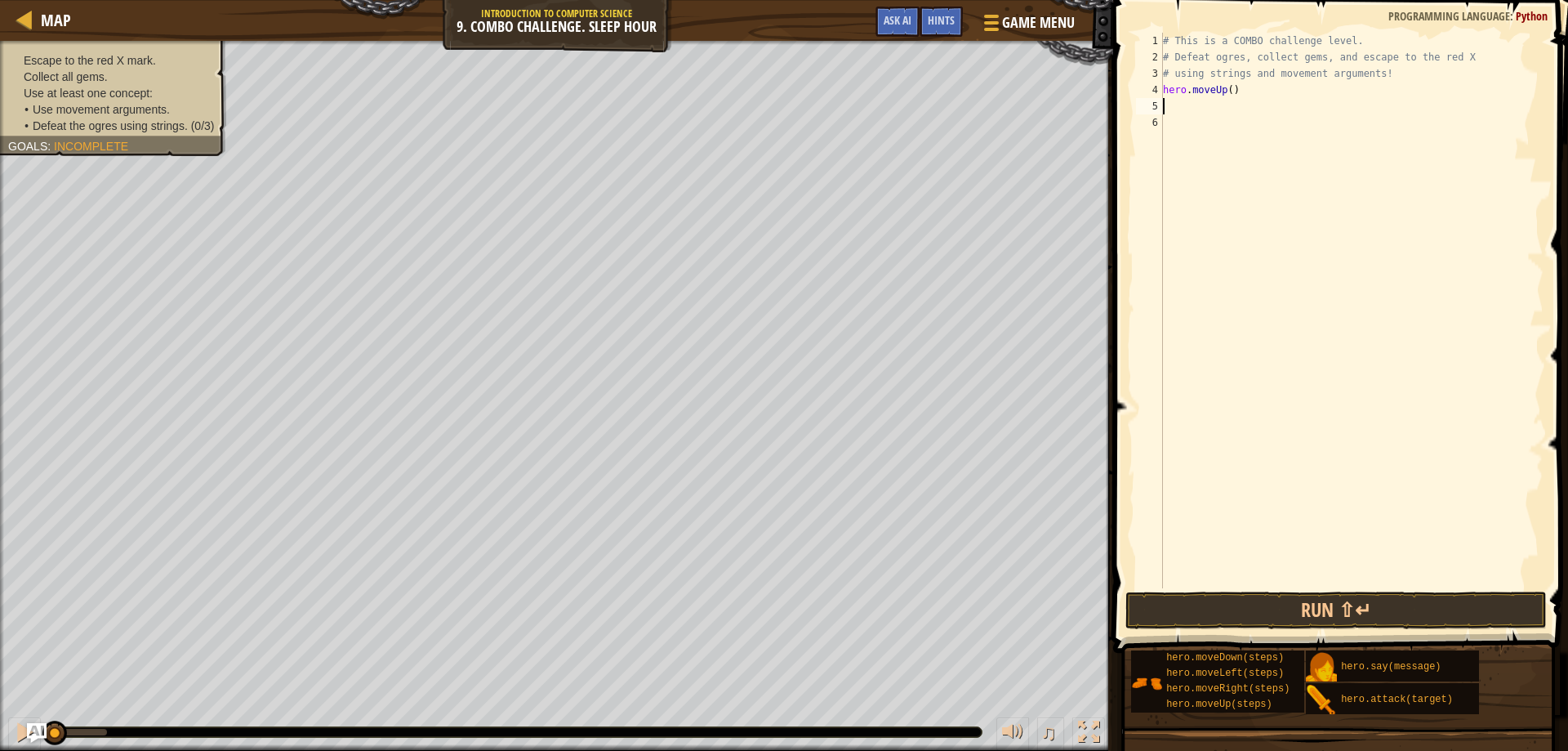
scroll to position [8, 0]
type textarea "hero.moveUp(1)"
click at [95, 150] on span "Incomplete" at bounding box center [91, 145] width 74 height 13
click at [98, 145] on span "Incomplete" at bounding box center [91, 145] width 74 height 13
click at [213, 141] on div "Escape to the red X mark. Collect all gems. Use at least one concept: • Use mov…" at bounding box center [104, 93] width 245 height 126
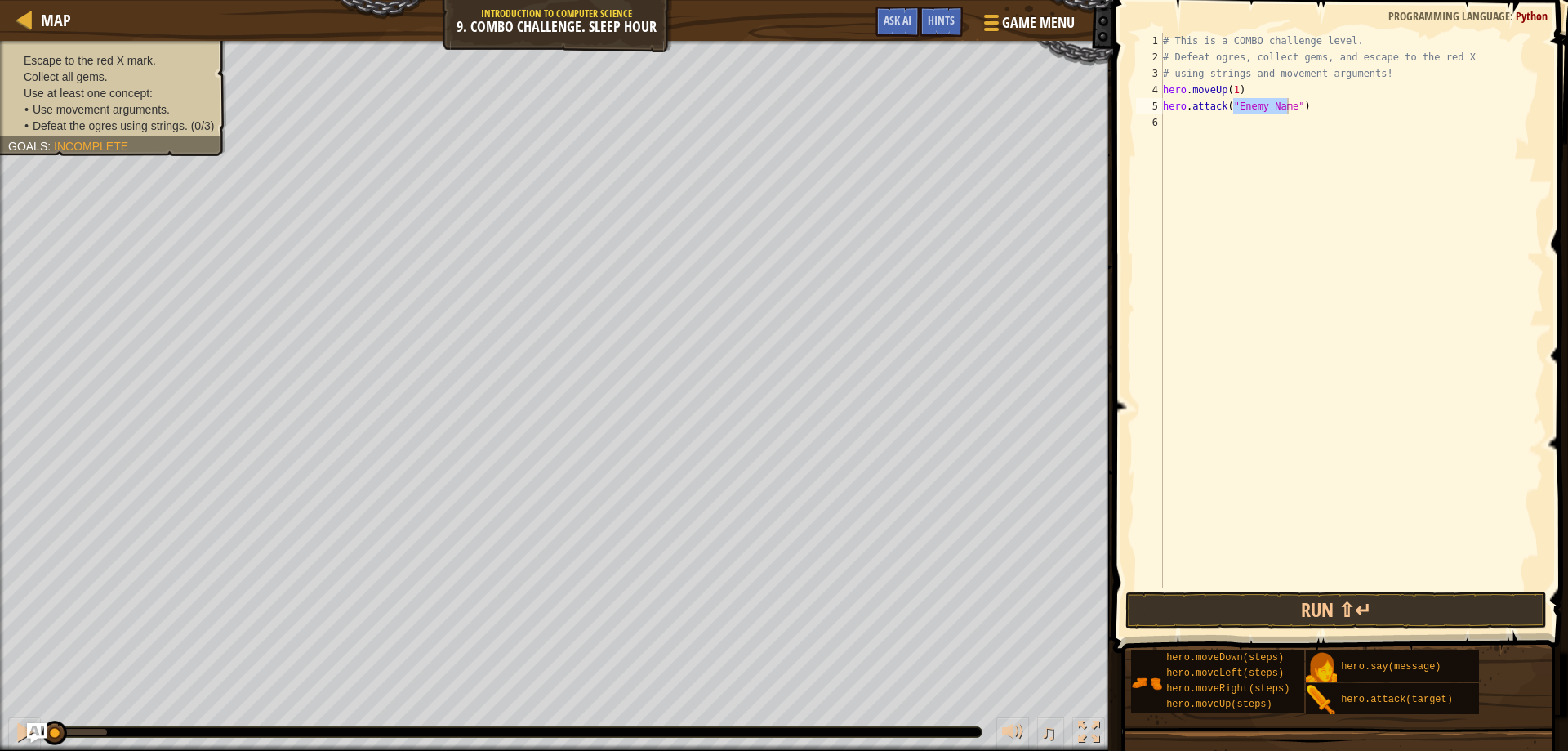
click at [225, 144] on div "Escape to the red X mark. Collect all gems. Use at least one concept: • Use mov…" at bounding box center [104, 93] width 245 height 126
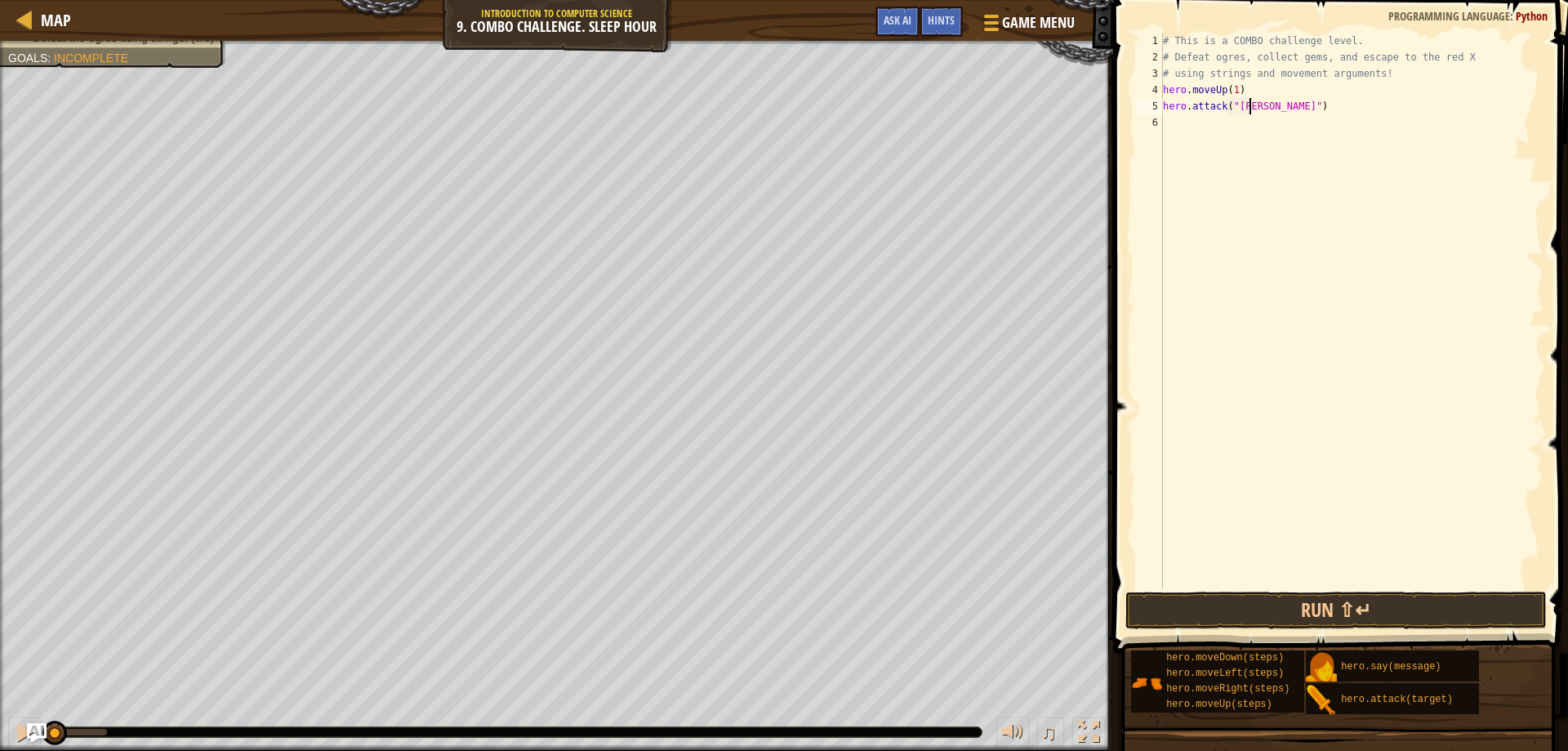
scroll to position [8, 8]
type textarea "hero.attack("Rexxar")"
click at [24, 39] on div "Map Introduction to Computer Science 9. Combo Challenge. Sleep Hour Game Menu D…" at bounding box center [556, 20] width 1114 height 41
click at [30, 52] on span "Goals" at bounding box center [28, 57] width 39 height 13
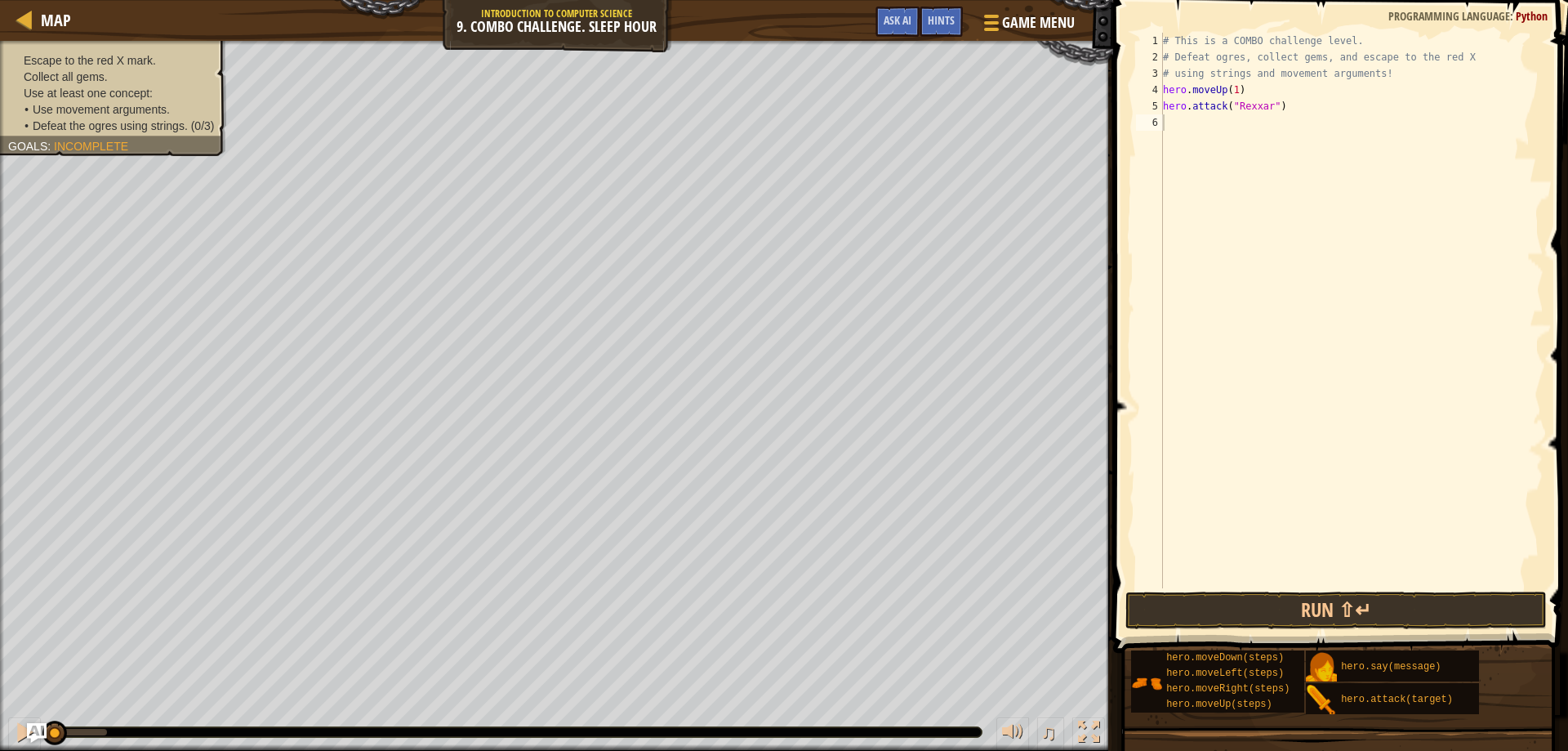
click at [125, 60] on span "Escape to the red X mark." at bounding box center [90, 60] width 133 height 13
click at [135, 119] on span "Defeat the ogres using strings. (0/3)" at bounding box center [124, 125] width 182 height 13
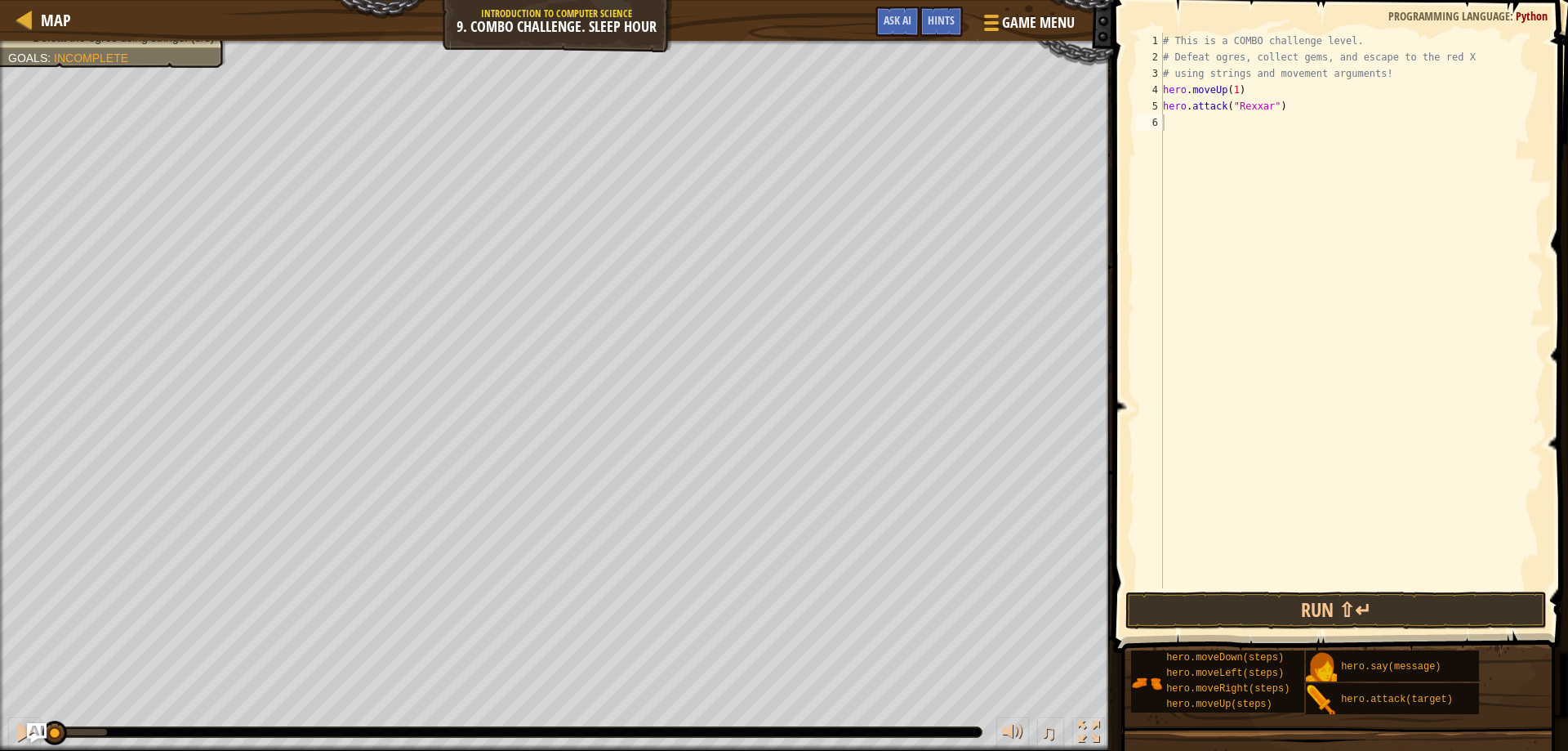
click at [182, 46] on div "Escape to the red X mark. Collect all gems. Use at least one concept: • Use mov…" at bounding box center [113, 4] width 210 height 82
click at [1247, 84] on div "# This is a COMBO challenge level. # Defeat [PERSON_NAME], collect gems, and es…" at bounding box center [1352, 327] width 384 height 589
type textarea "hero.moveUp(1)"
type textarea "# using strings and movement arguments!"
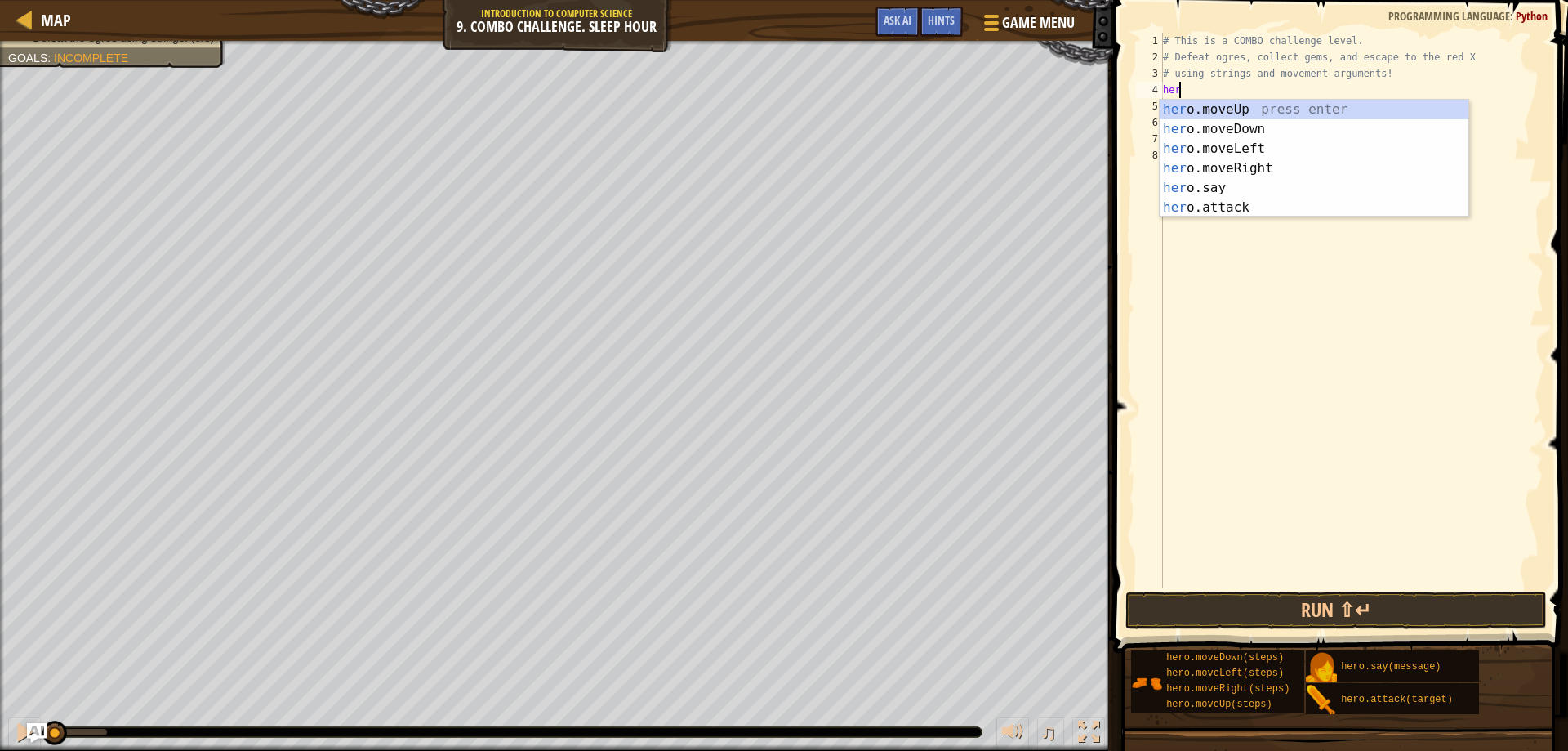
scroll to position [8, 1]
type textarea "hero"
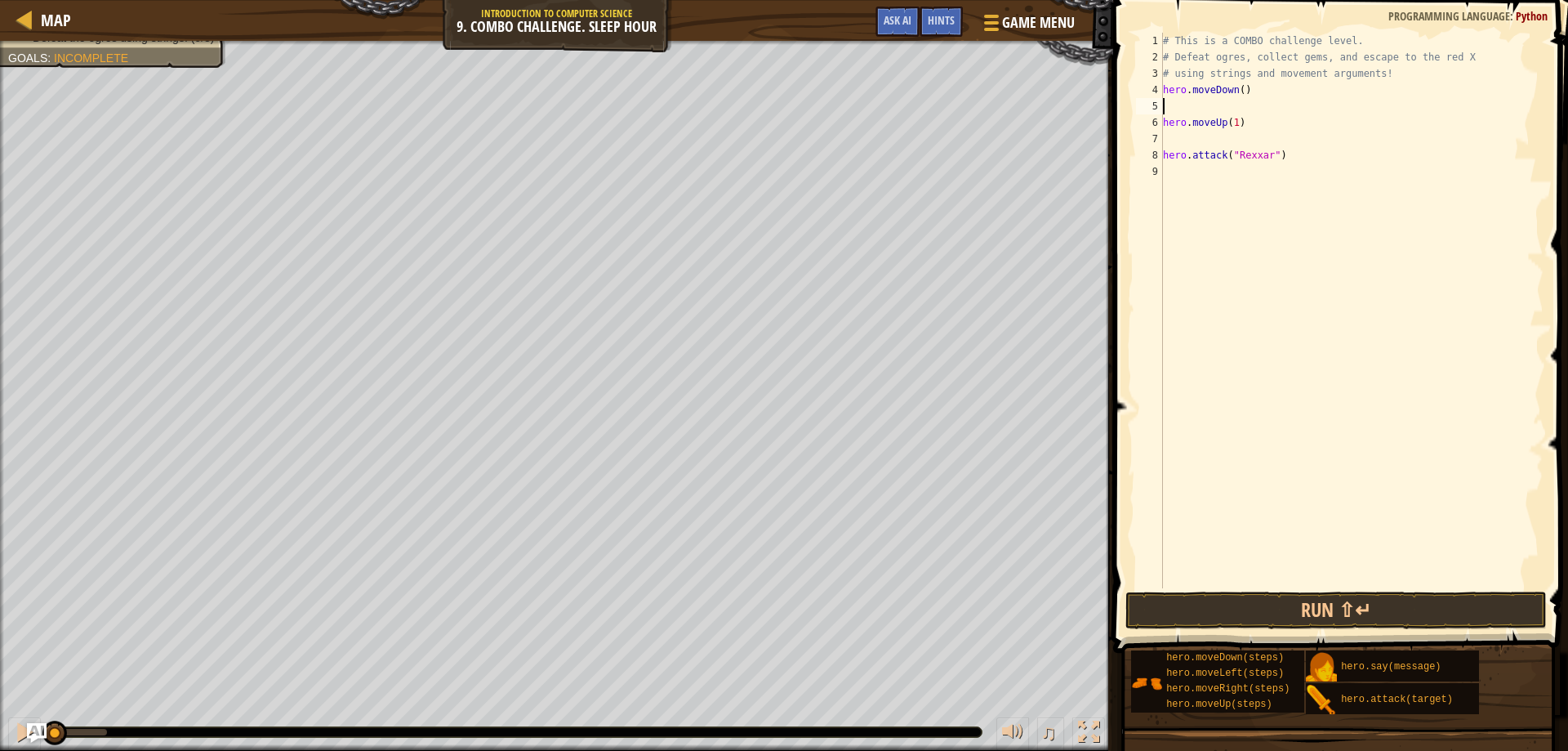
scroll to position [8, 0]
type textarea "hero.moveDown(1)"
type textarea "h"
type textarea "hero.moveRight(2)"
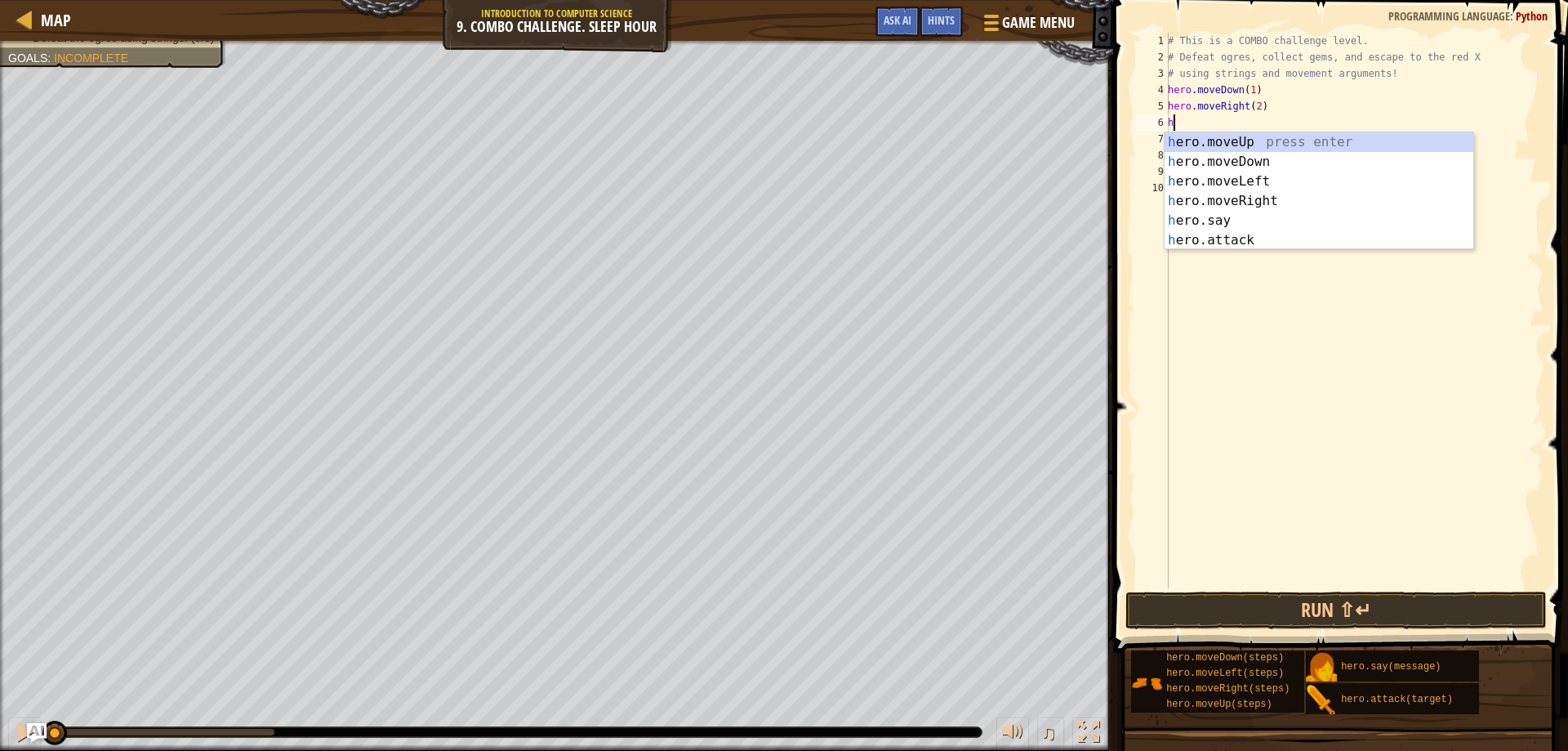
type textarea "hero"
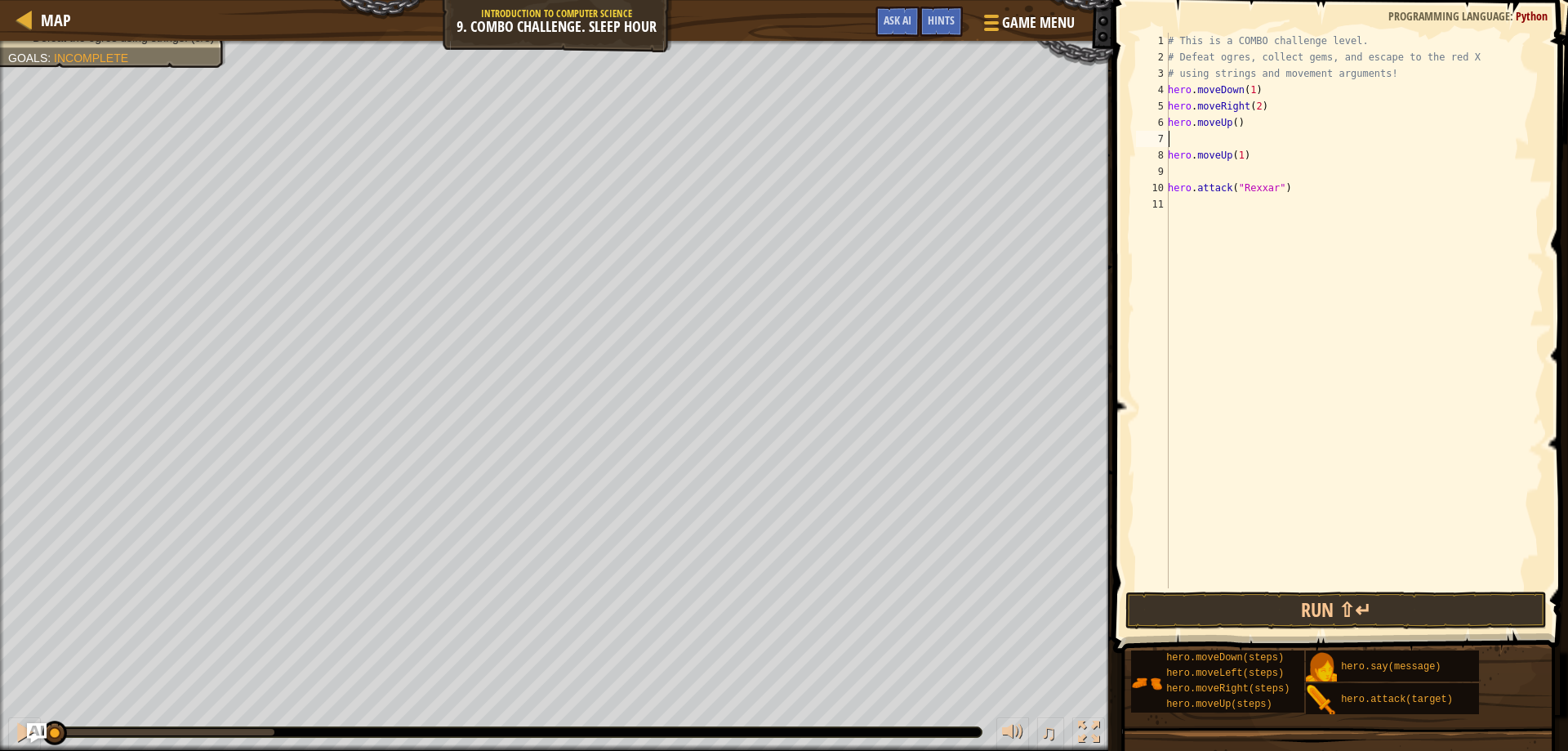
scroll to position [8, 0]
type textarea "hero.moveUp()"
type textarea "hero.moveUp(1)"
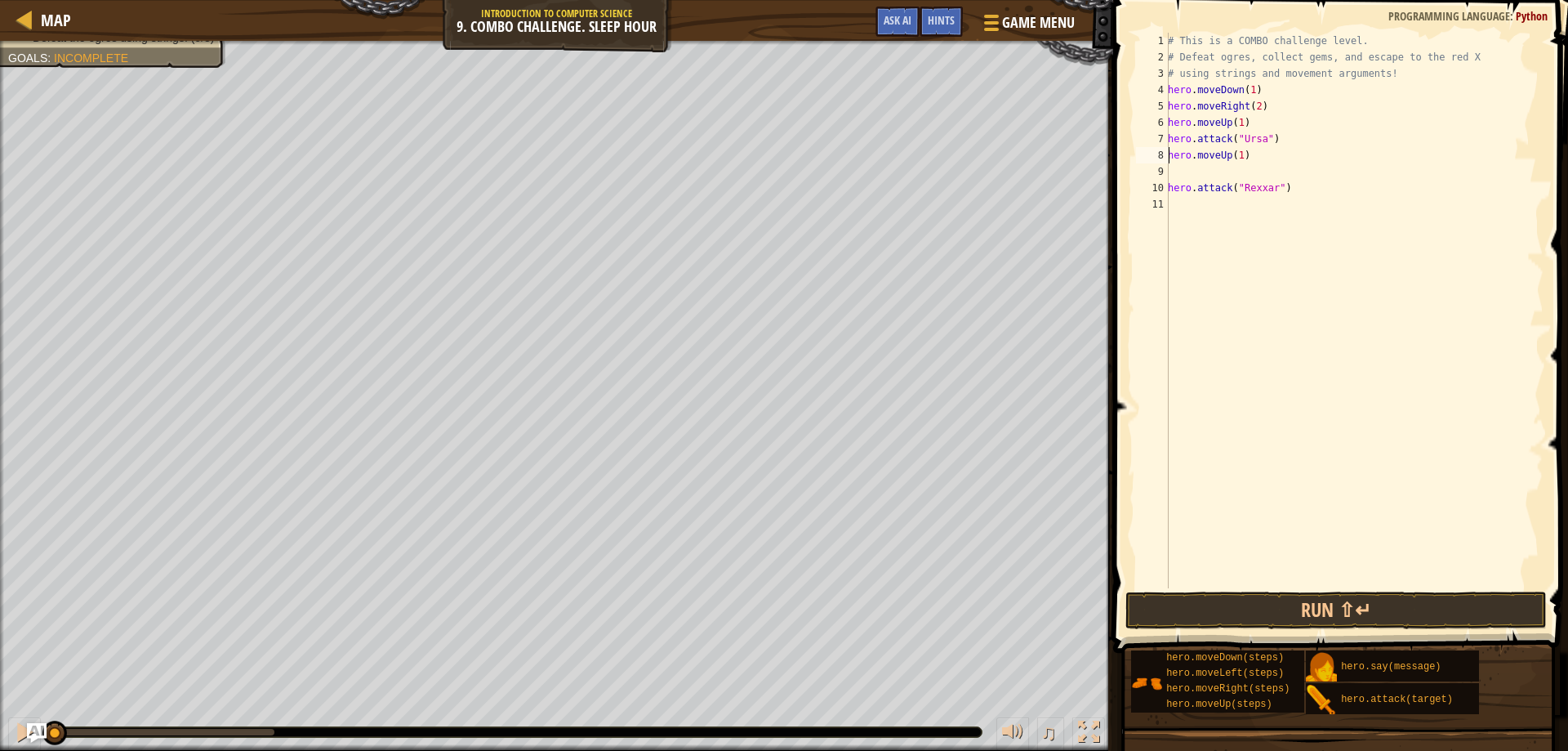
type textarea "hero.attack("Ursa")"
type textarea "hero.moveUp(1)"
click at [1294, 147] on div "# This is a COMBO challenge level. # Defeat [PERSON_NAME], collect gems, and es…" at bounding box center [1354, 327] width 379 height 589
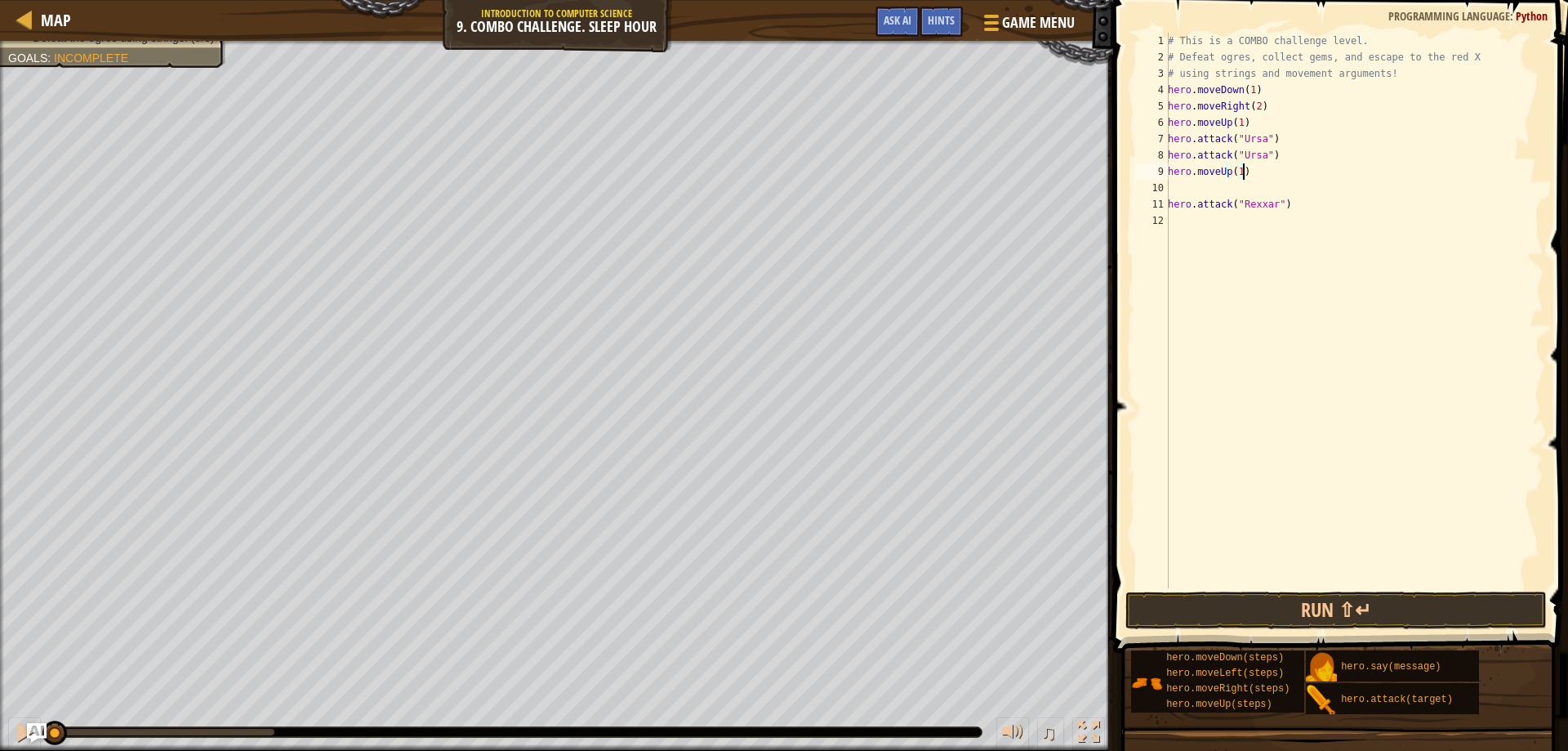
type textarea "hero.attack("Ursa")"
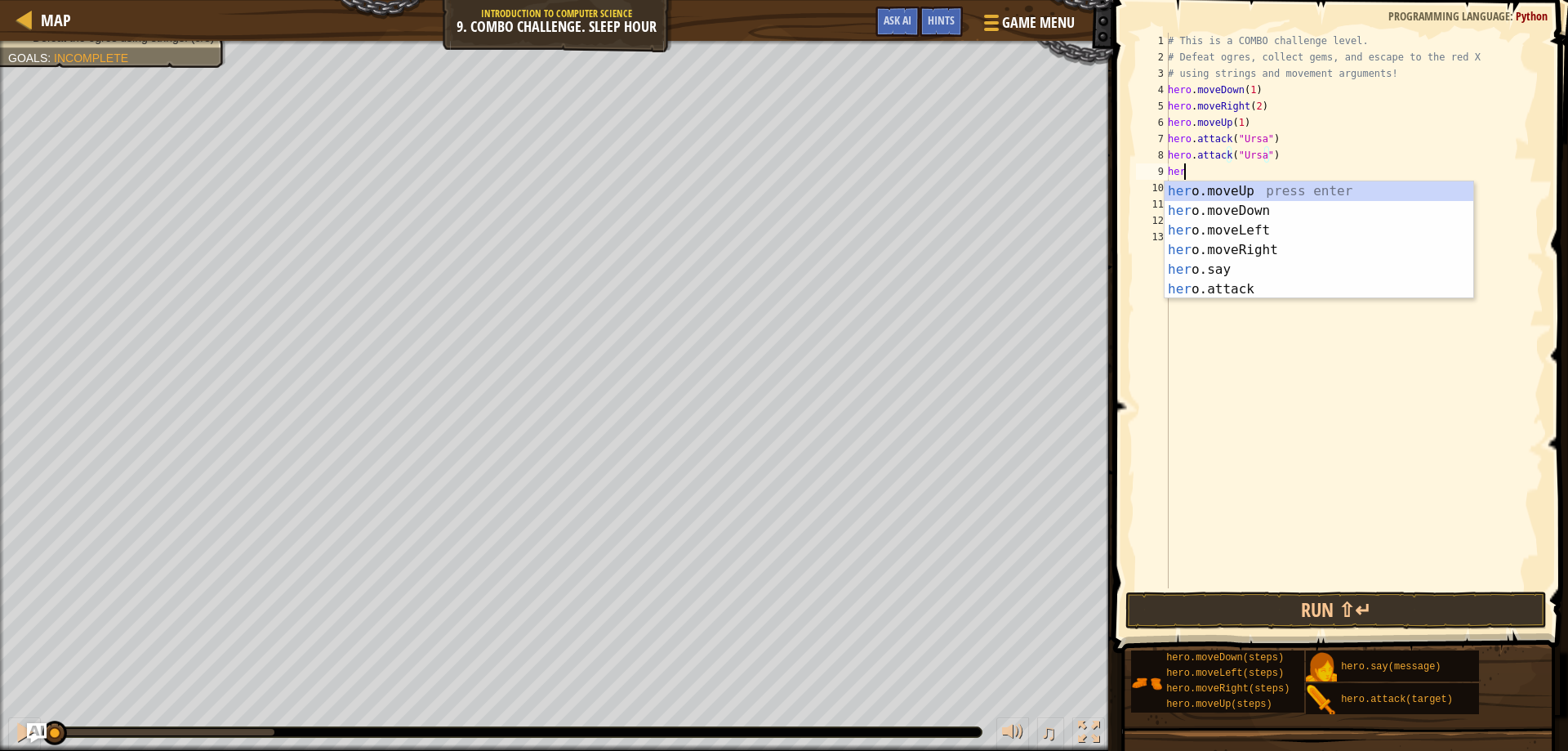
type textarea "hero"
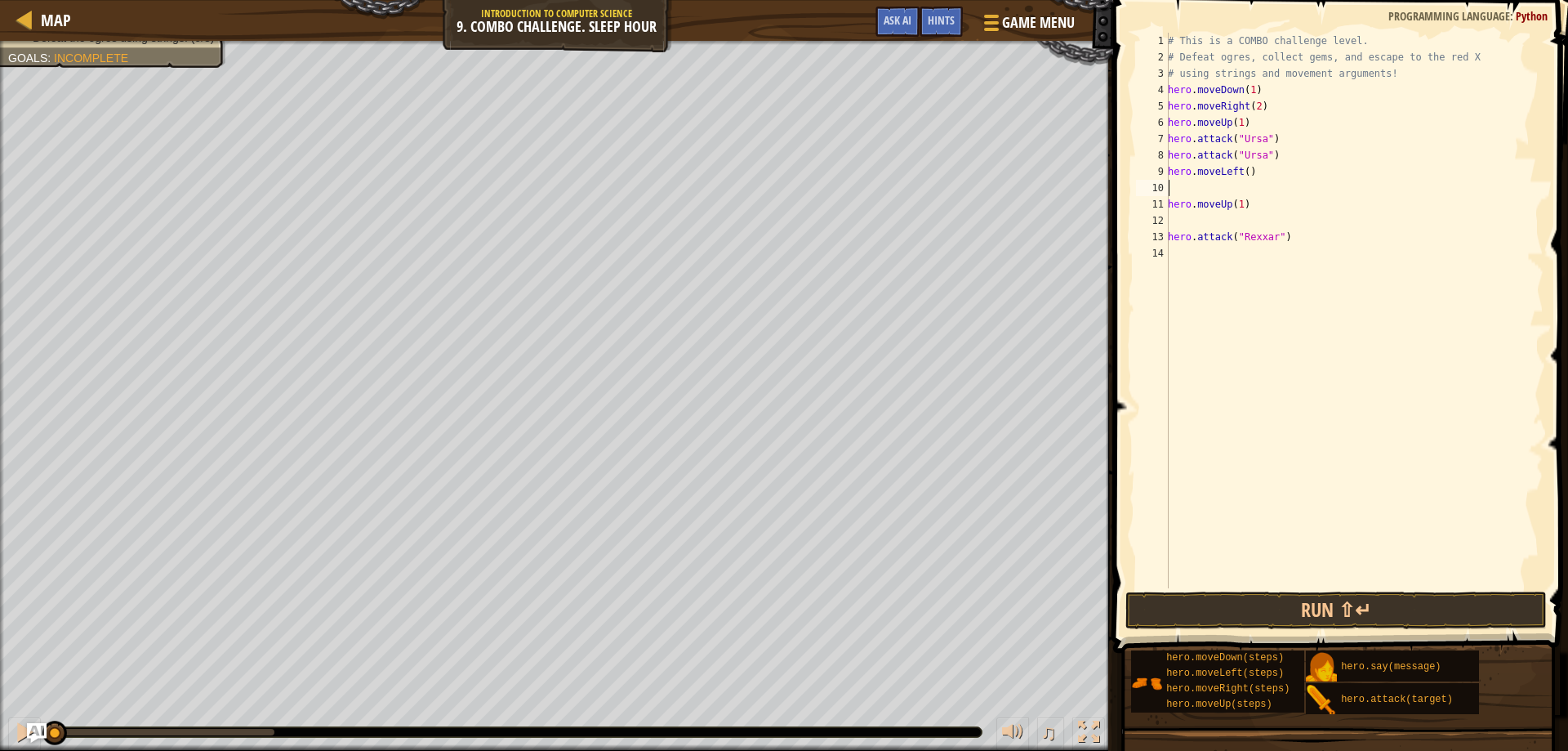
scroll to position [8, 0]
type textarea "hero.moveLeft(2)"
type textarea "hero.moveUp(1)"
type textarea "hero.attack("Rexxar")"
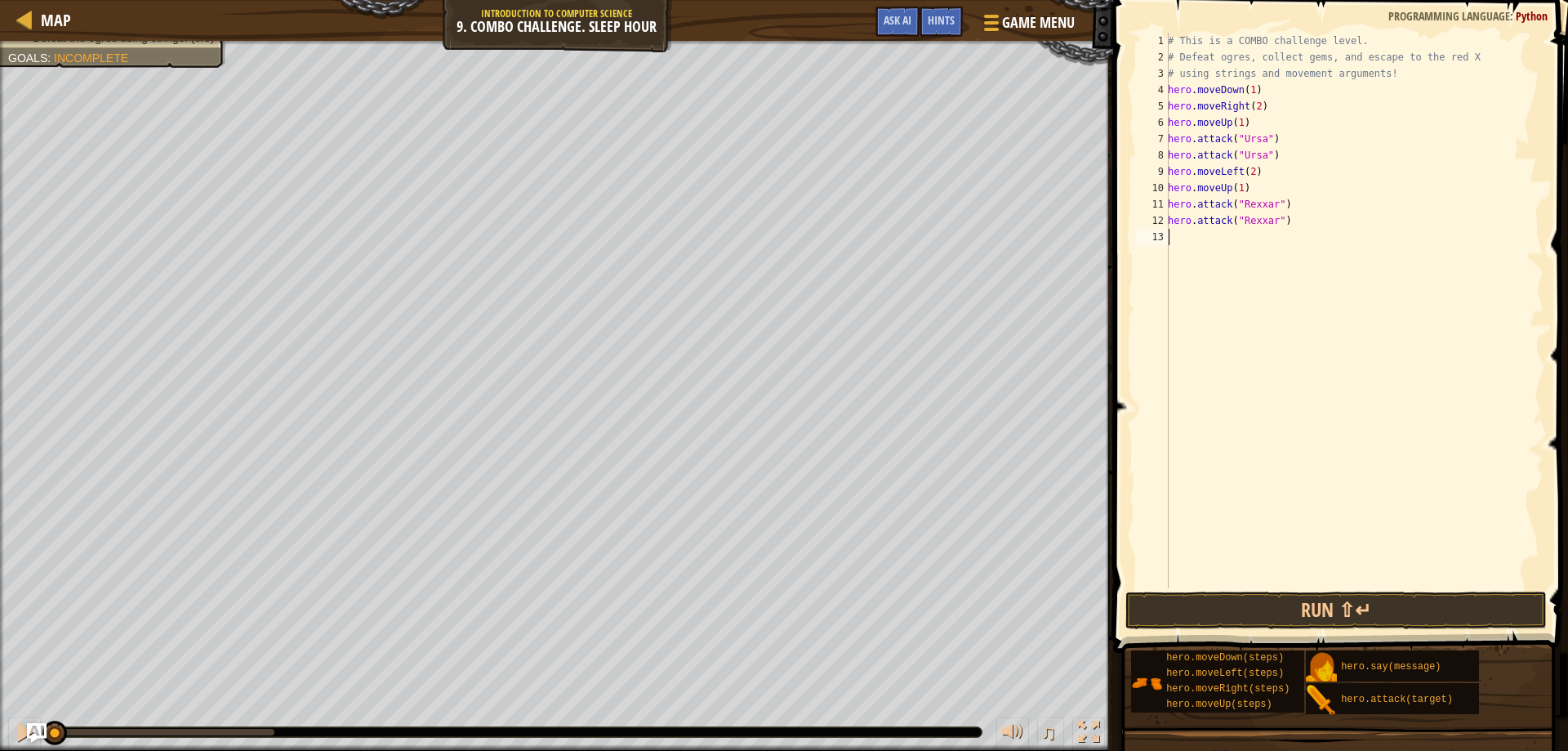
scroll to position [8, 0]
type textarea "hero"
type textarea "hero.moveRight(1)"
type textarea "hero.attack("[PERSON_NAME]")"
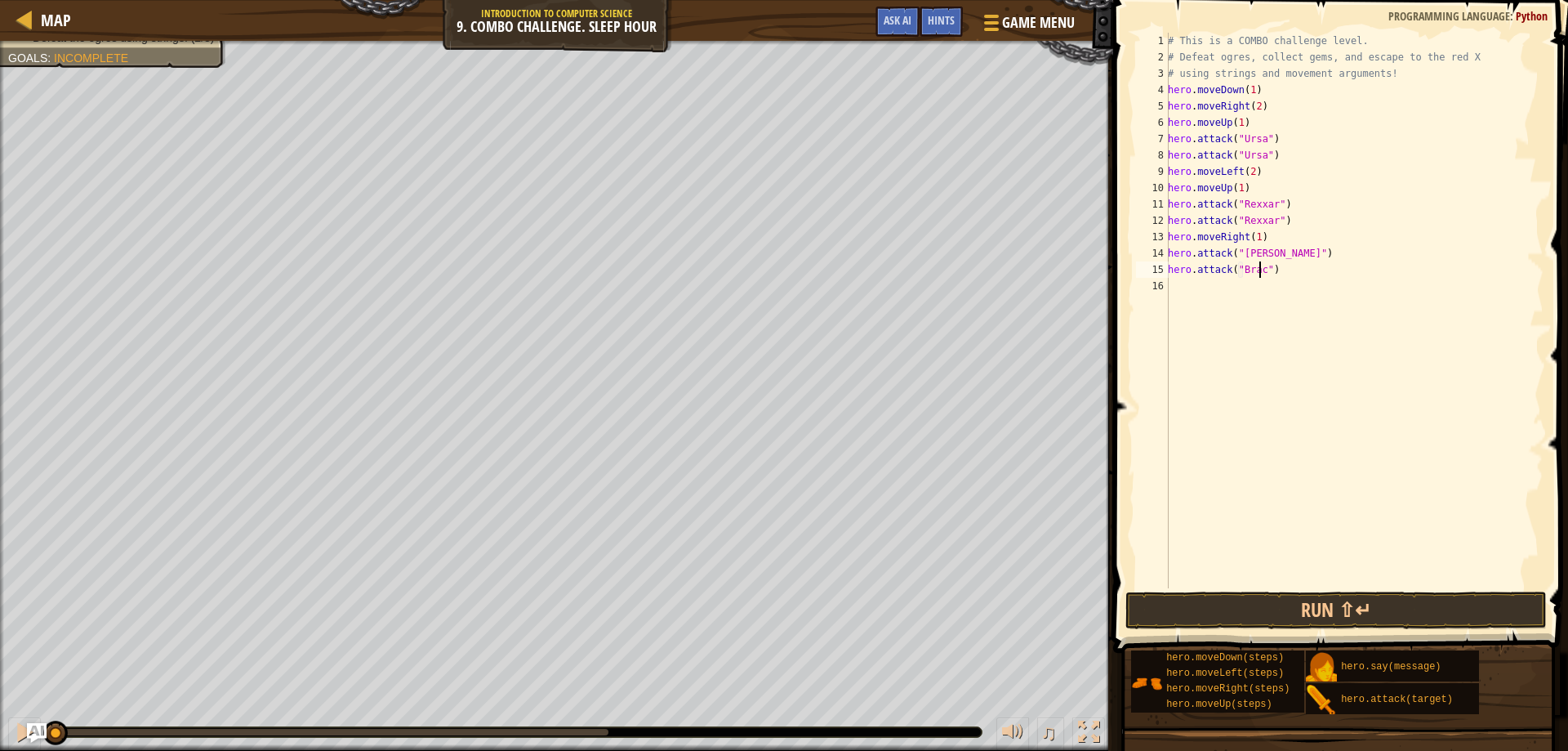
type textarea "hero.attack("[PERSON_NAME]")"
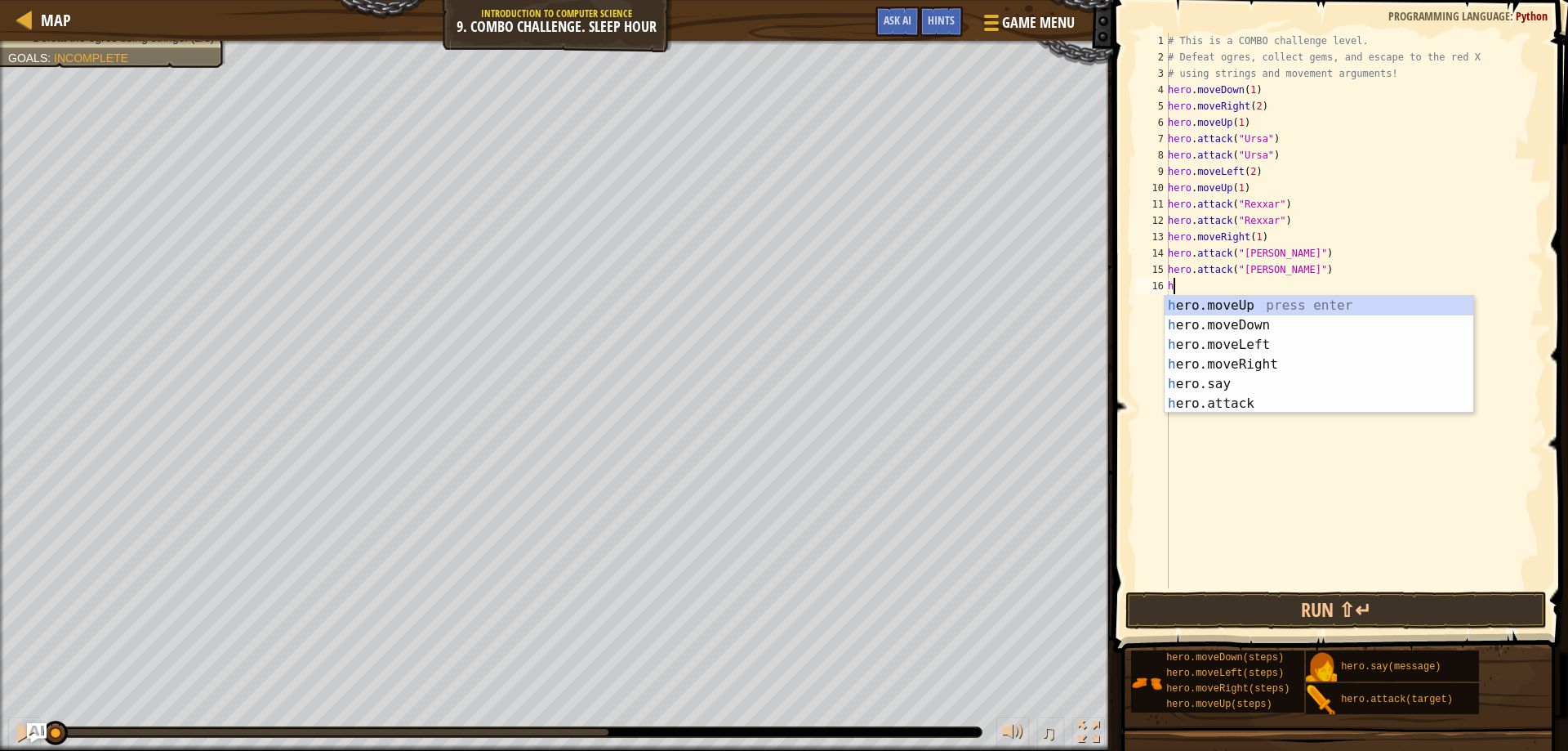
type textarea "hero"
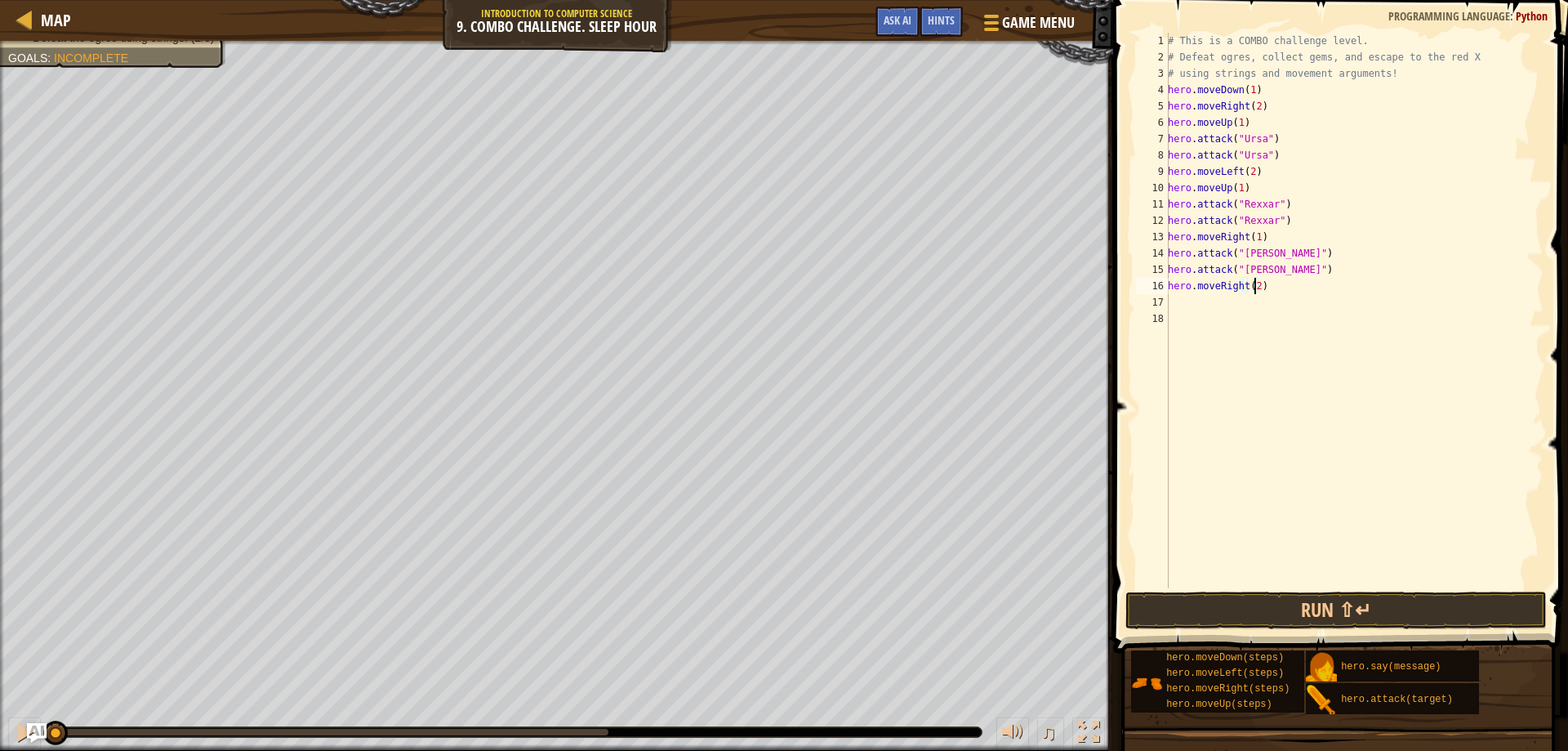
scroll to position [8, 7]
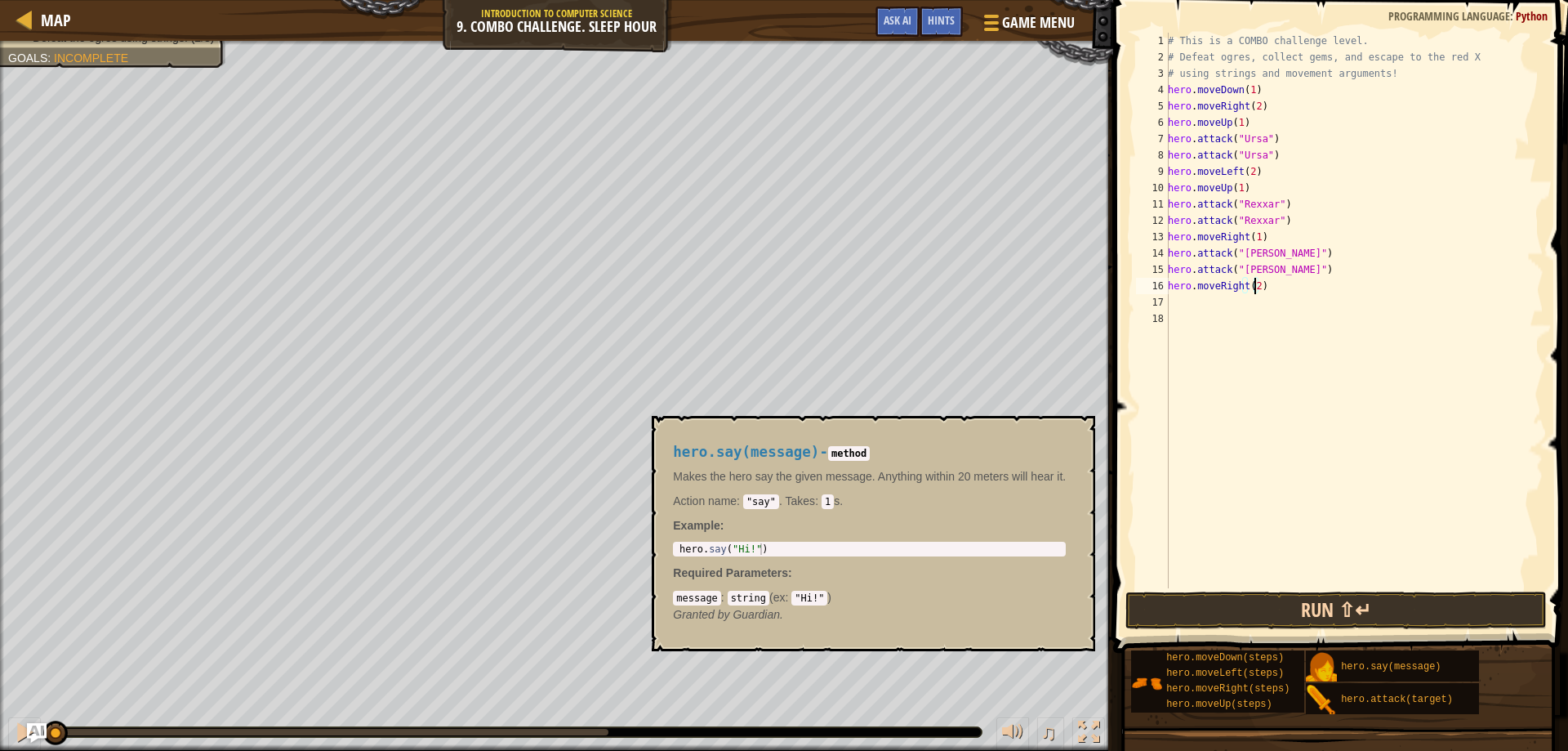
type textarea "hero.moveRight(2)"
click at [1363, 616] on button "Run ⇧↵" at bounding box center [1337, 610] width 422 height 37
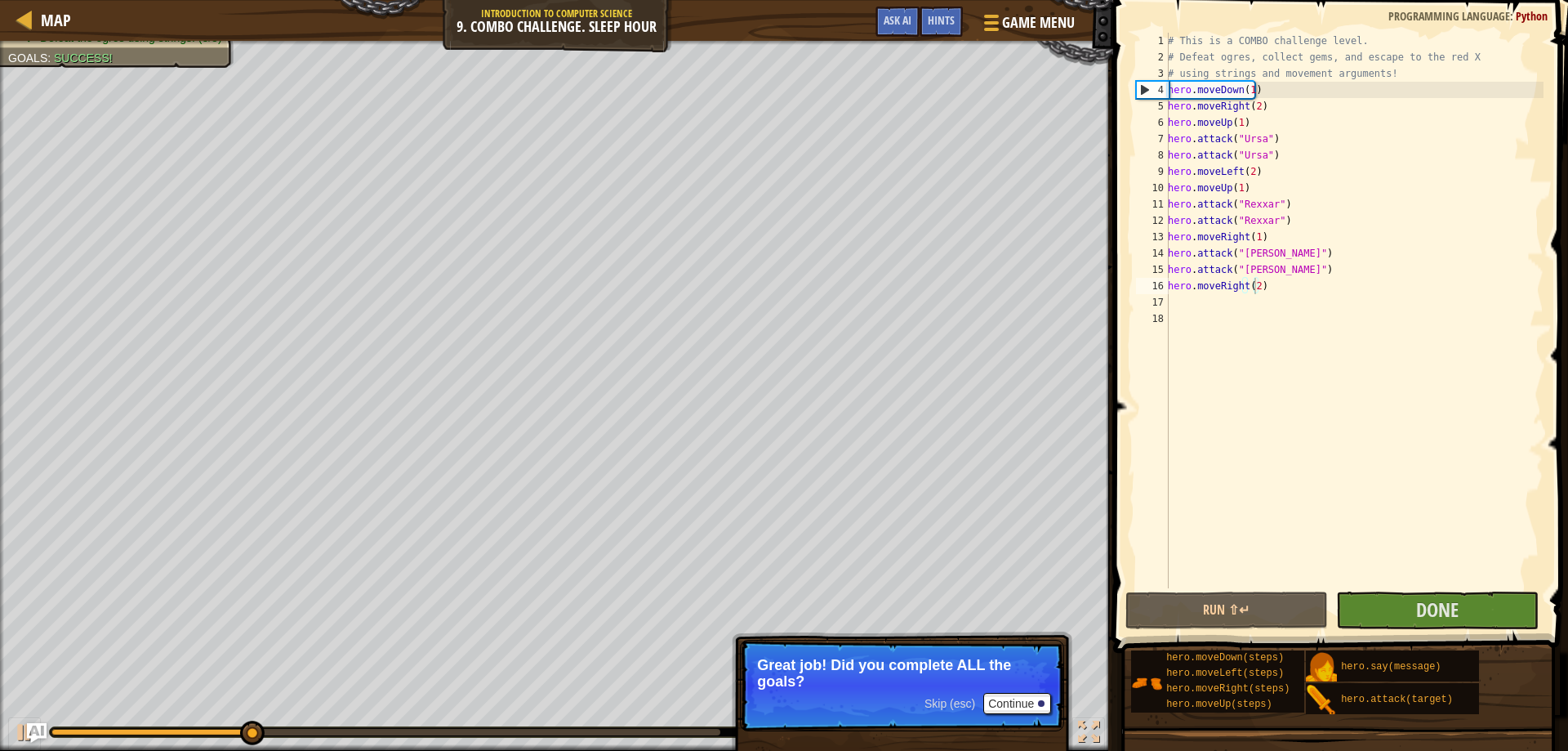
drag, startPoint x: 1521, startPoint y: 732, endPoint x: 1500, endPoint y: 677, distance: 58.9
click at [1403, 615] on button "Done" at bounding box center [1438, 610] width 203 height 37
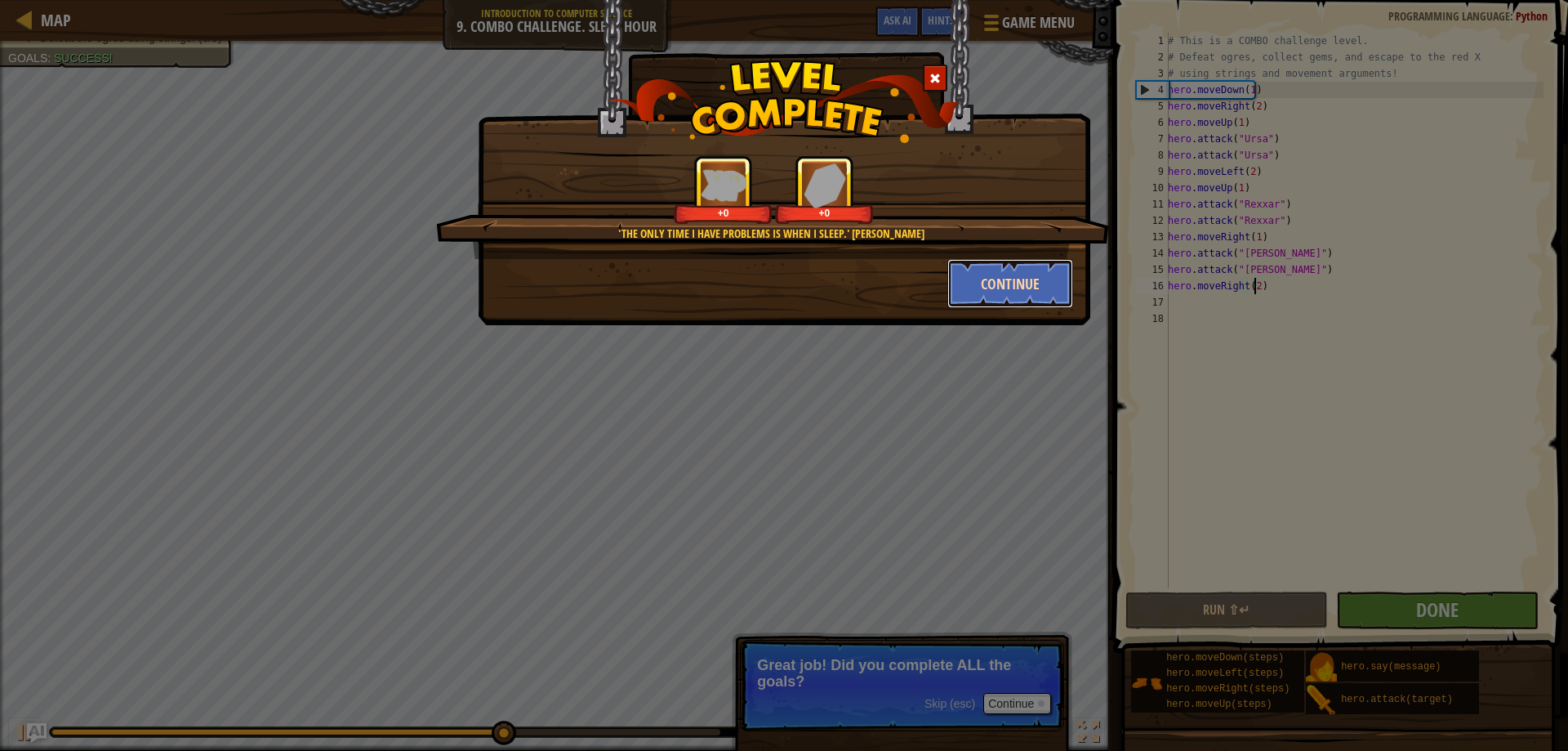
click at [1008, 301] on button "Continue" at bounding box center [1011, 284] width 127 height 49
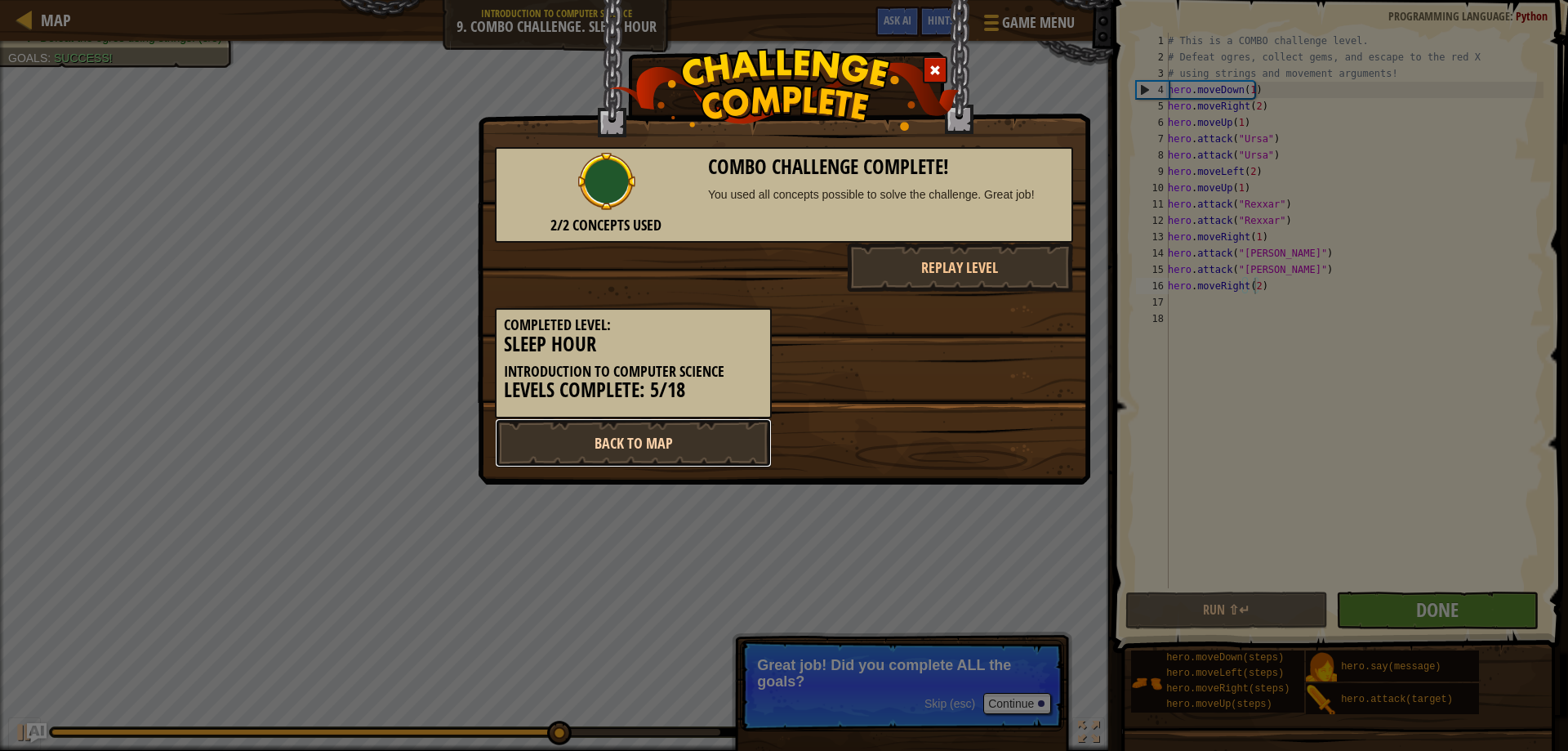
click at [694, 436] on link "Back to Map" at bounding box center [633, 443] width 277 height 49
